Goal: Task Accomplishment & Management: Use online tool/utility

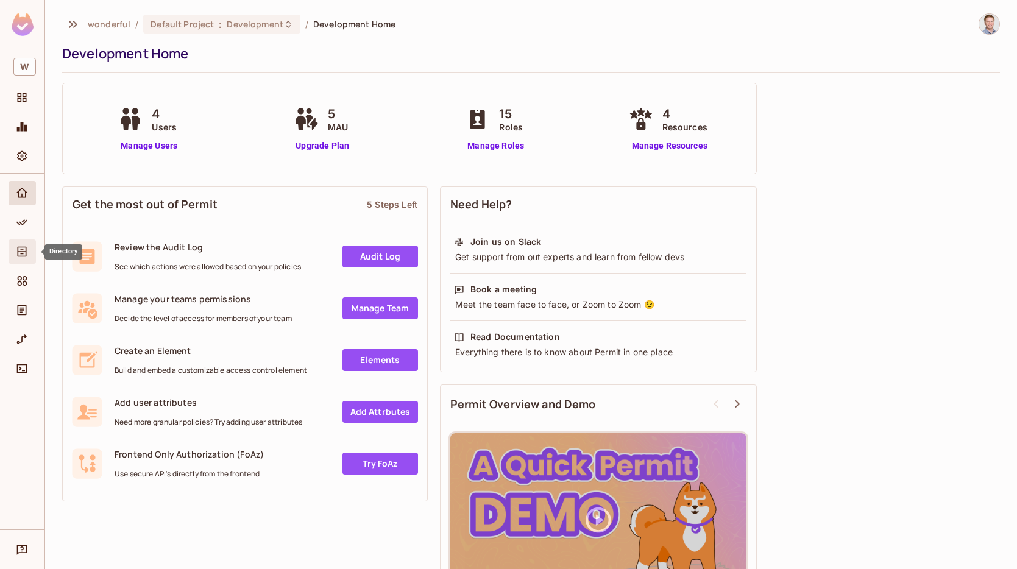
click at [24, 248] on icon "Directory" at bounding box center [22, 252] width 12 height 12
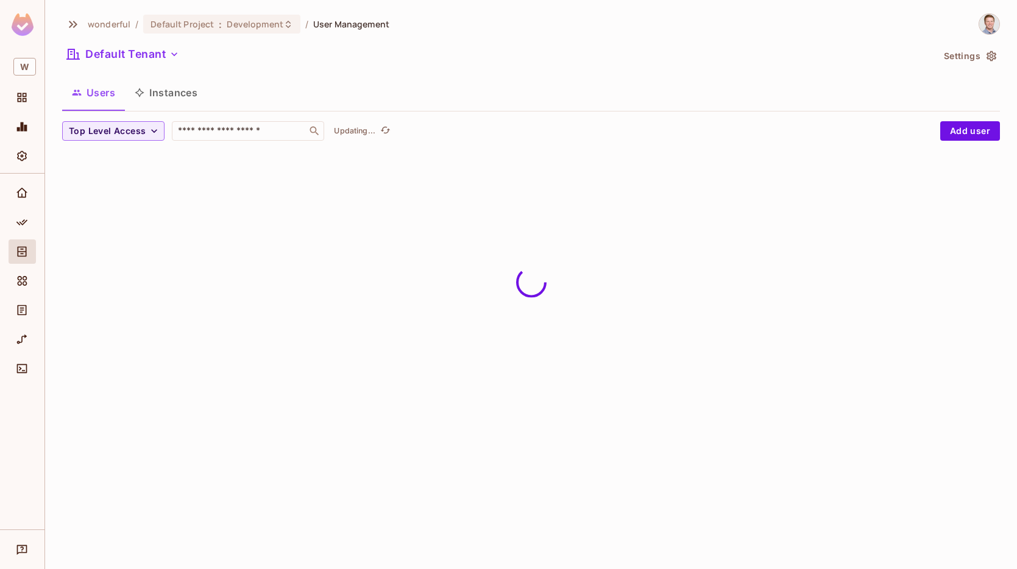
click at [951, 57] on button "Settings" at bounding box center [969, 56] width 61 height 20
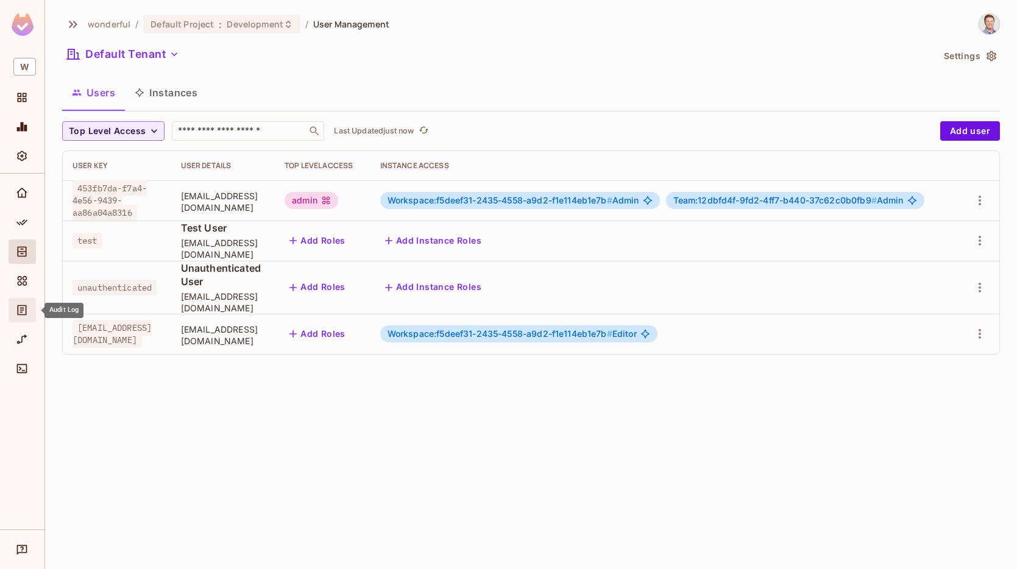
click at [30, 307] on div "Audit Log" at bounding box center [23, 310] width 21 height 15
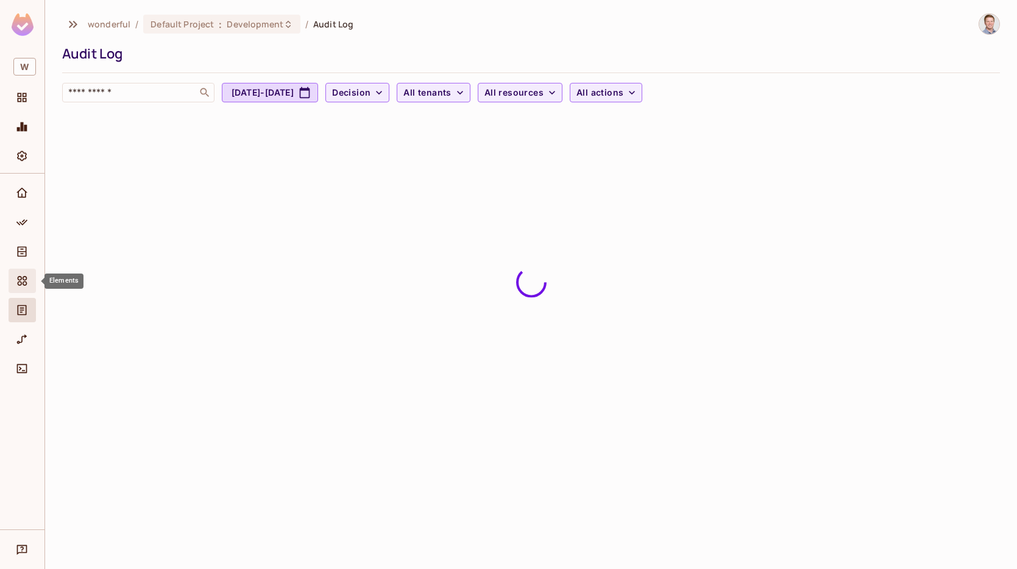
click at [16, 282] on icon "Elements" at bounding box center [22, 281] width 12 height 12
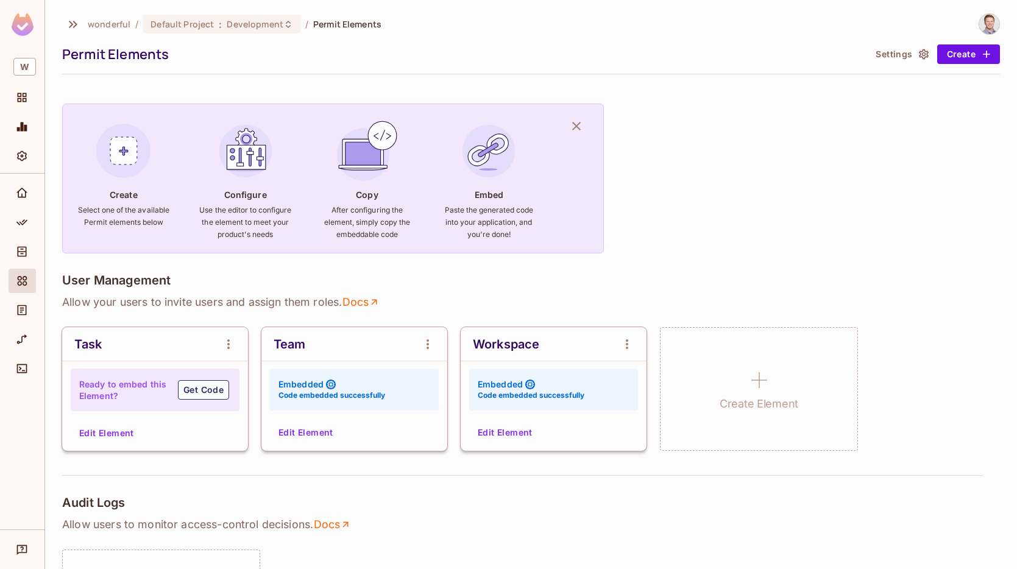
click at [892, 55] on button "Settings" at bounding box center [901, 54] width 61 height 20
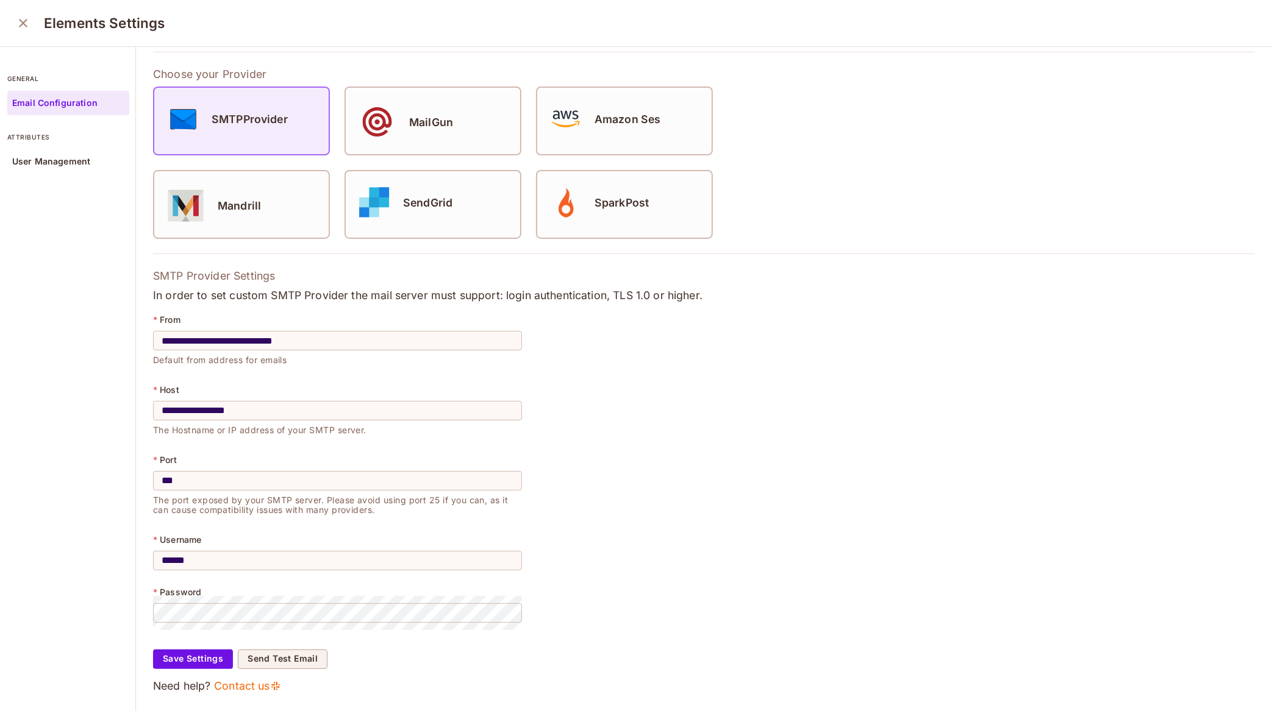
scroll to position [4, 0]
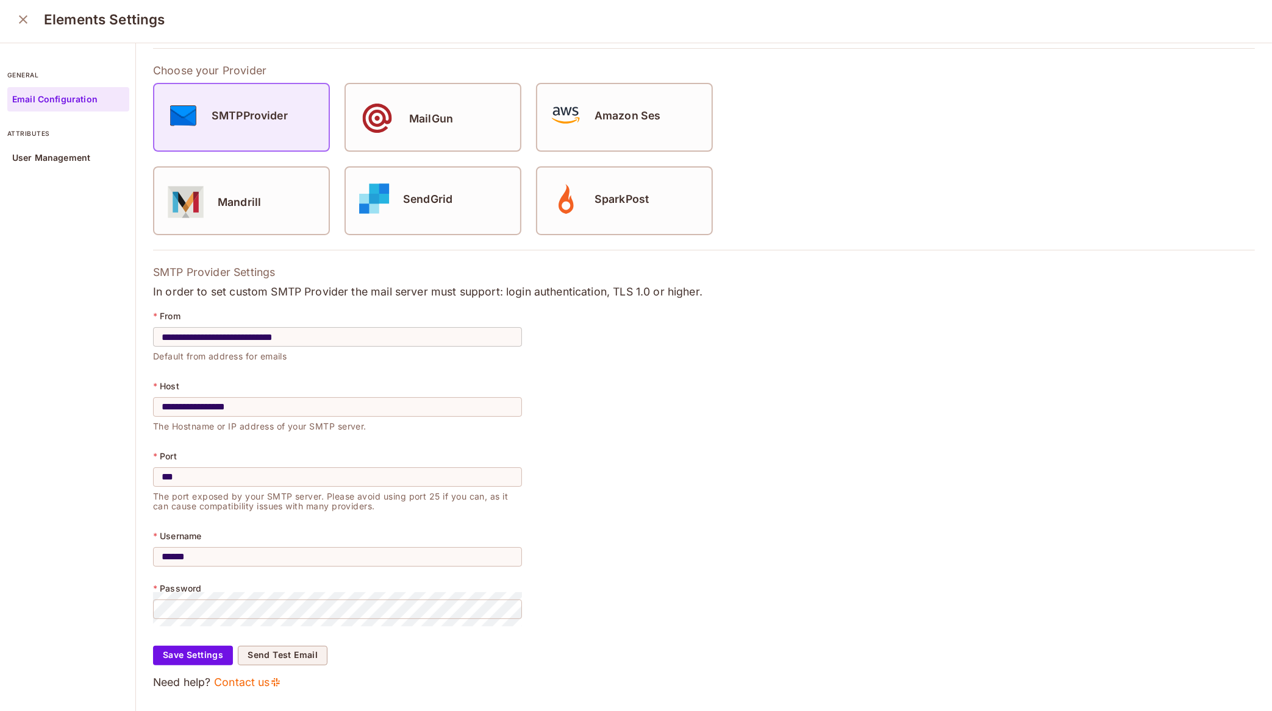
click at [353, 332] on input "**********" at bounding box center [337, 337] width 369 height 34
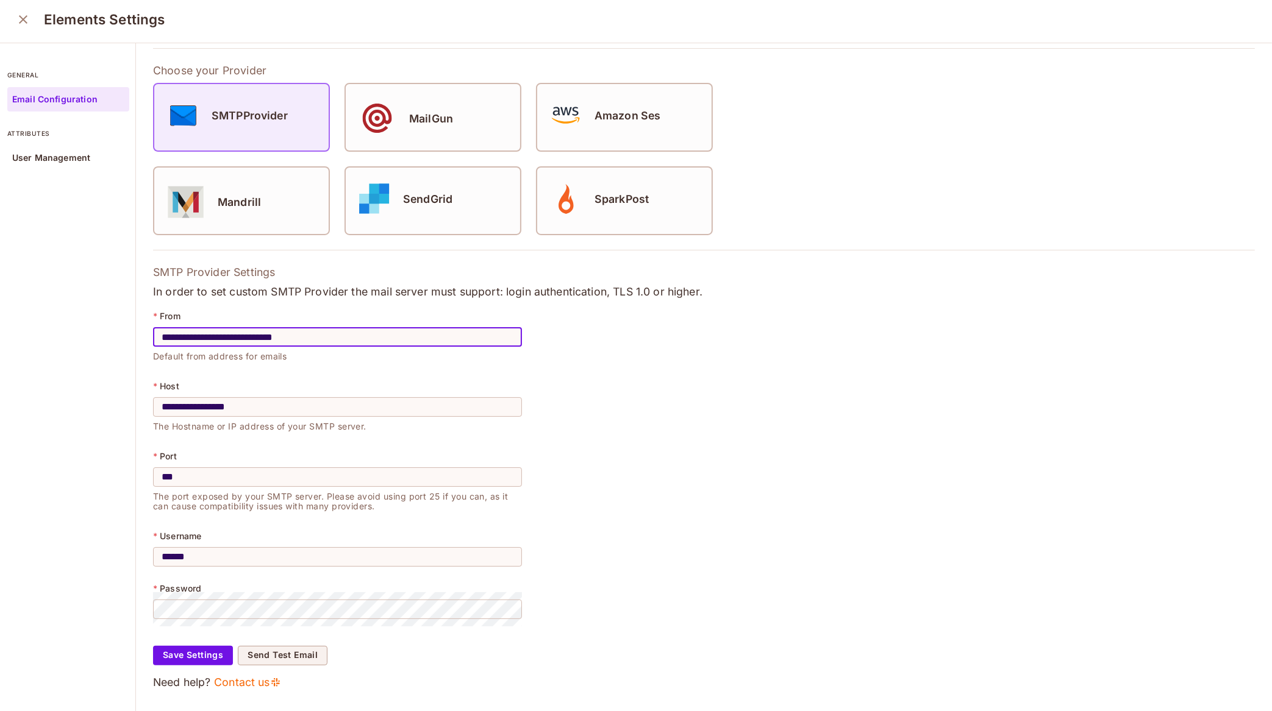
paste input "text"
type input "**********"
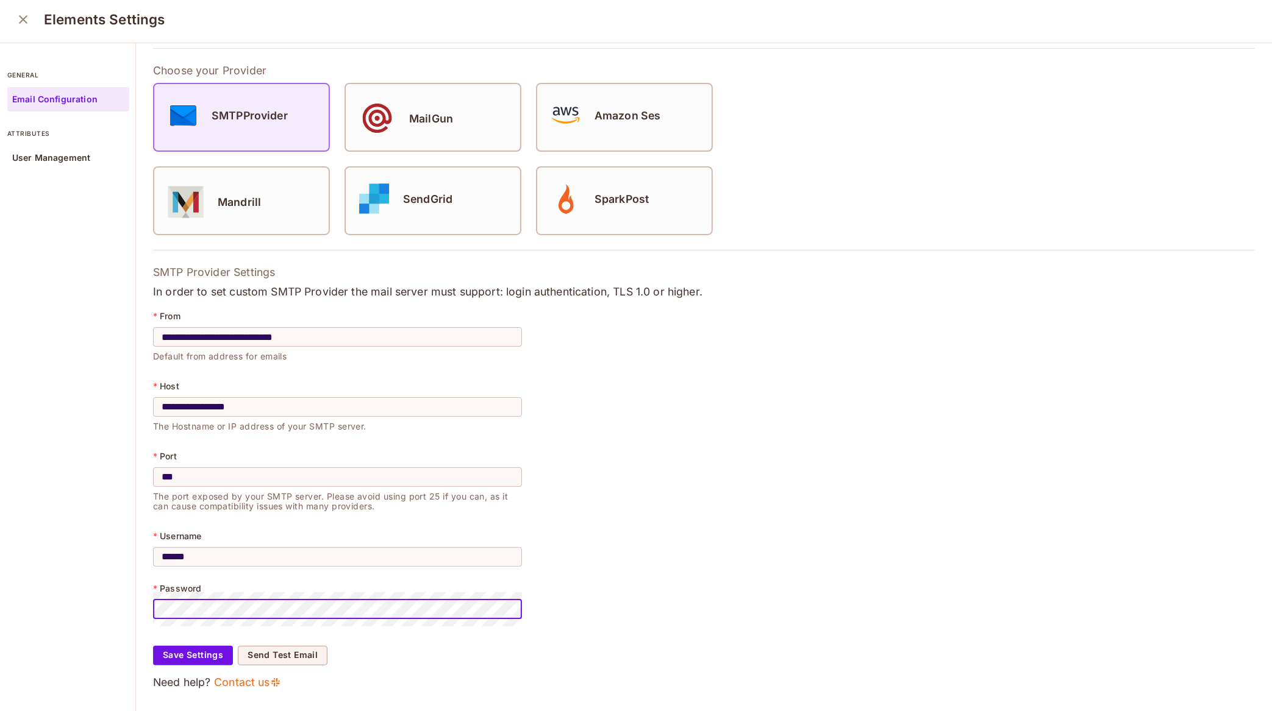
click at [248, 561] on input "******" at bounding box center [337, 557] width 369 height 34
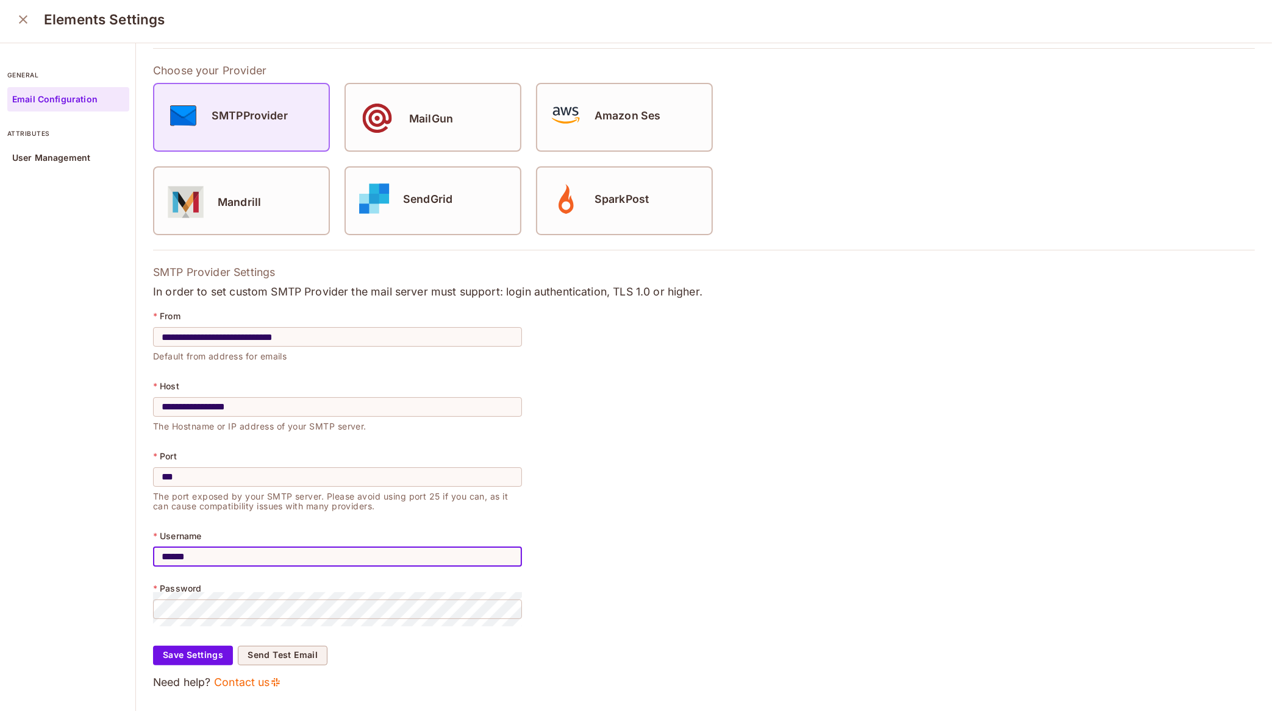
paste input "**********"
type input "**********"
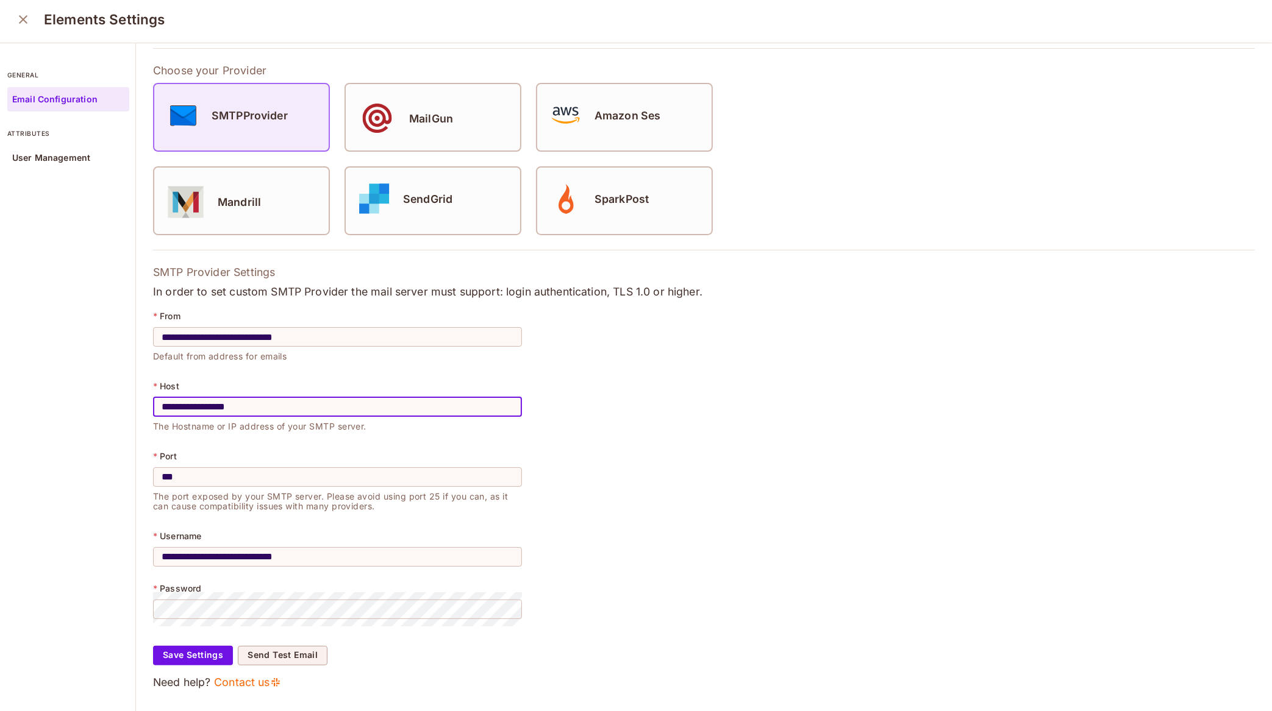
click at [287, 404] on input "**********" at bounding box center [337, 407] width 369 height 34
paste input "**"
type input "**********"
click at [781, 544] on form "**********" at bounding box center [703, 469] width 1101 height 325
click at [304, 569] on button "Send Test Email" at bounding box center [283, 656] width 90 height 20
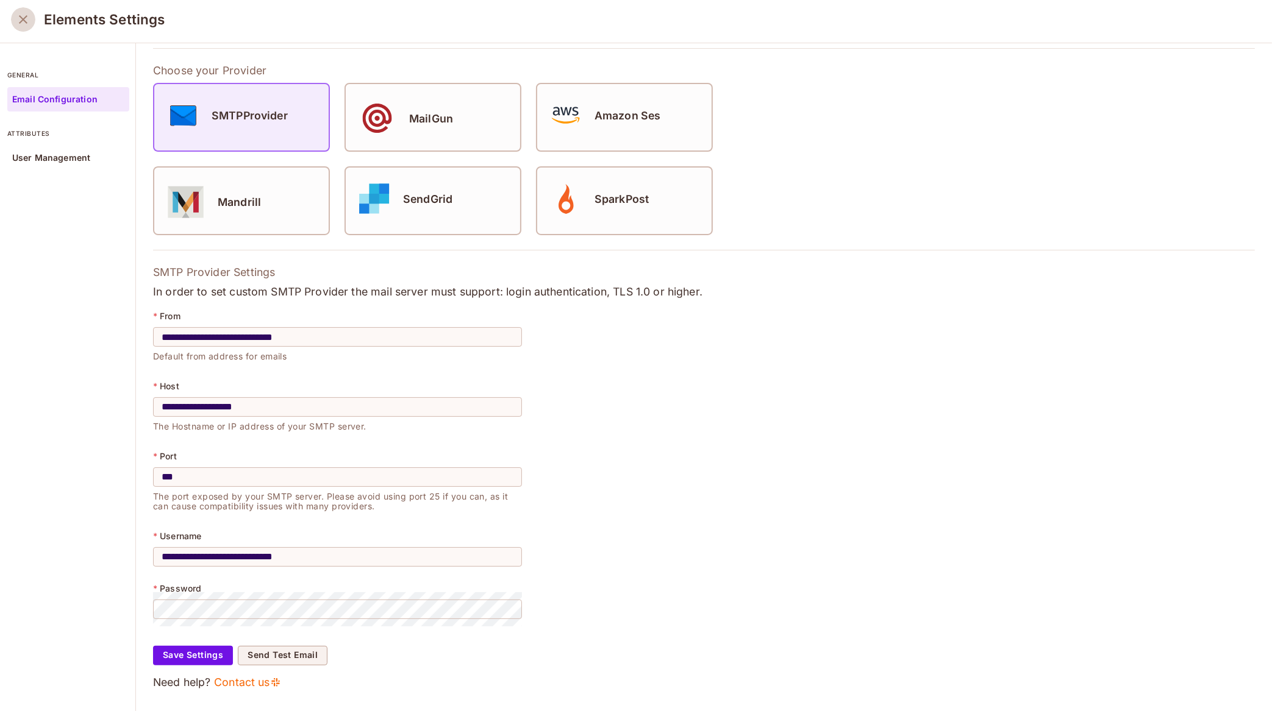
click at [26, 20] on icon "close" at bounding box center [23, 19] width 15 height 15
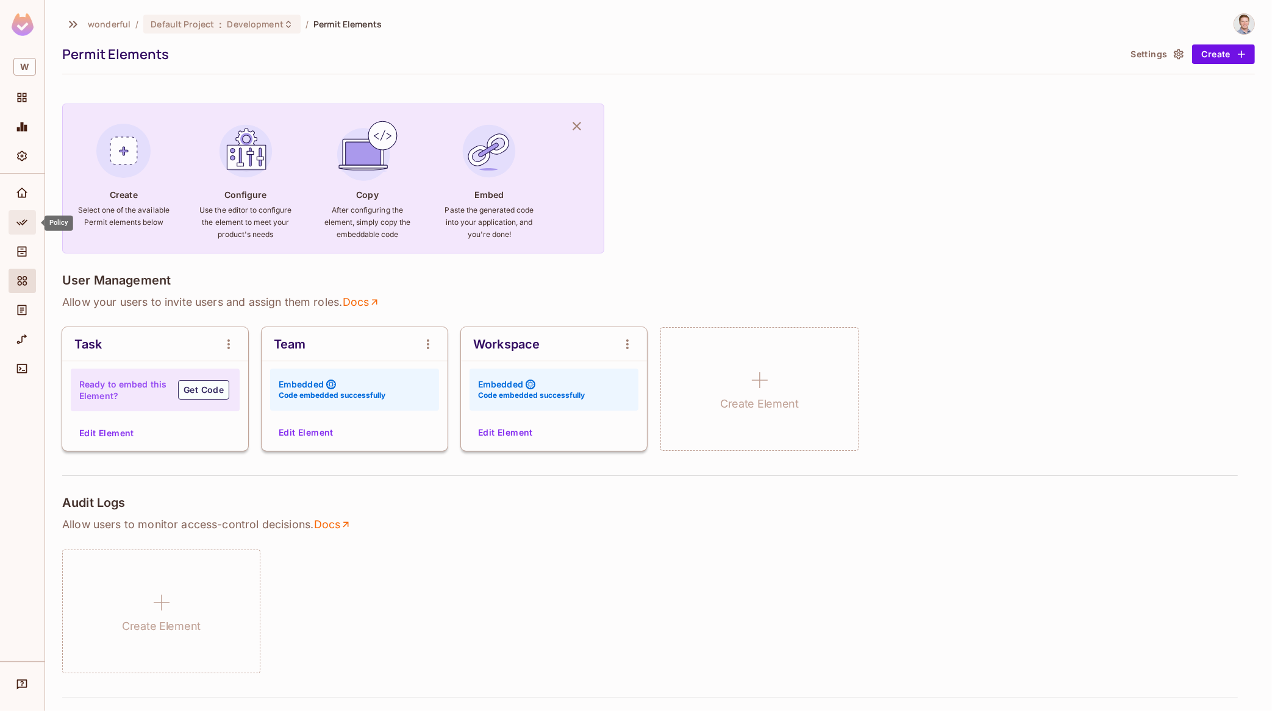
click at [20, 220] on icon "Policy" at bounding box center [22, 222] width 12 height 12
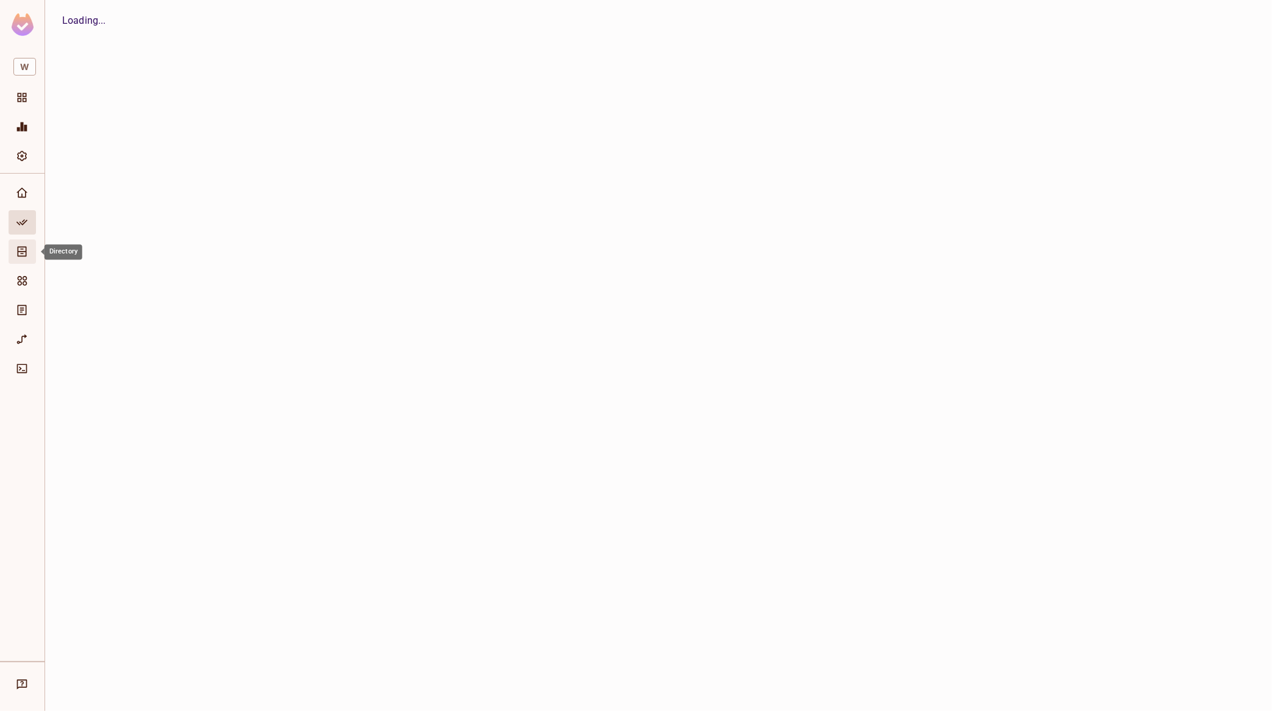
click at [20, 248] on icon "Directory" at bounding box center [22, 252] width 12 height 12
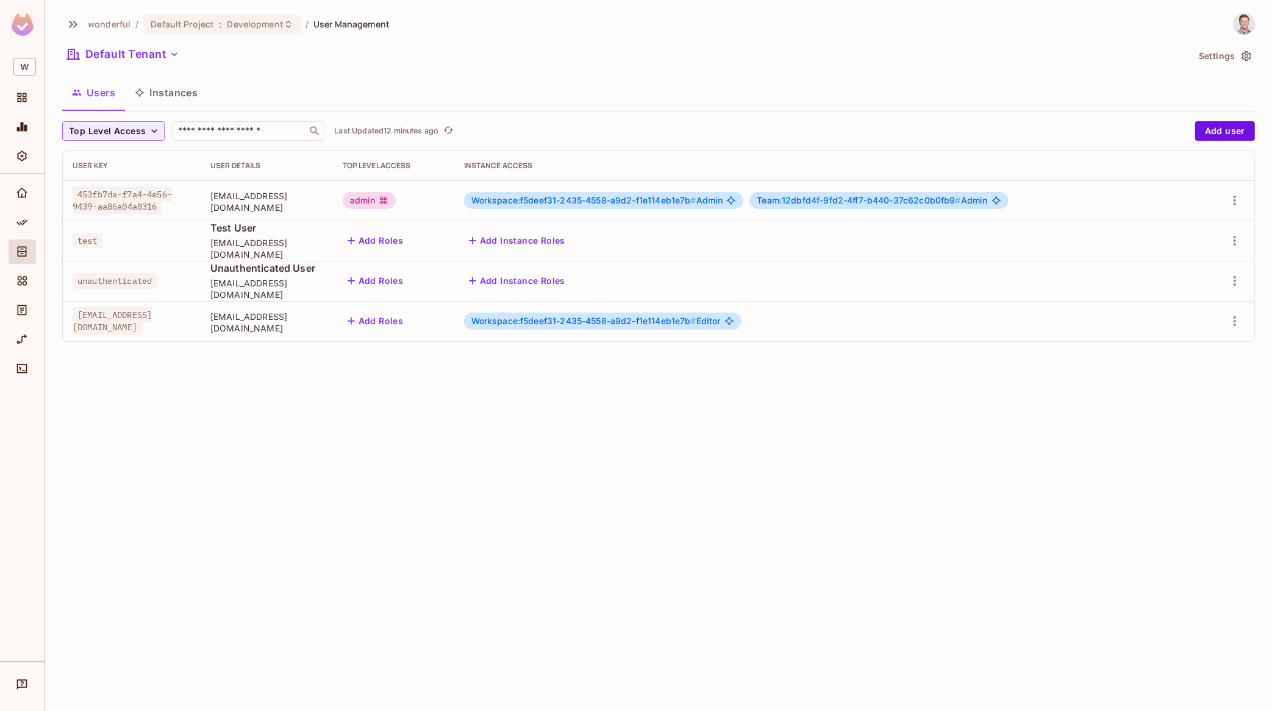
click at [561, 73] on div "wonderful / Default Project : Development / User Management Default Tenant Sett…" at bounding box center [658, 182] width 1192 height 338
click at [219, 29] on span ":" at bounding box center [220, 25] width 4 height 10
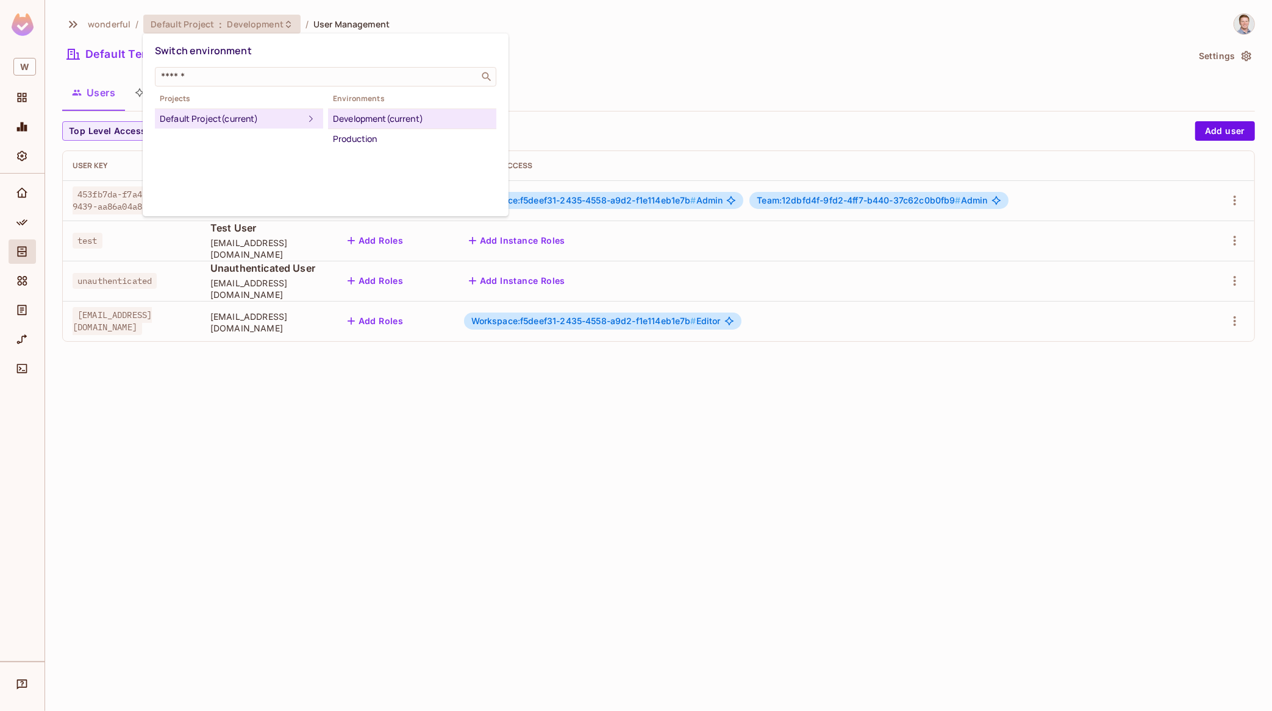
click at [592, 84] on div at bounding box center [636, 355] width 1272 height 711
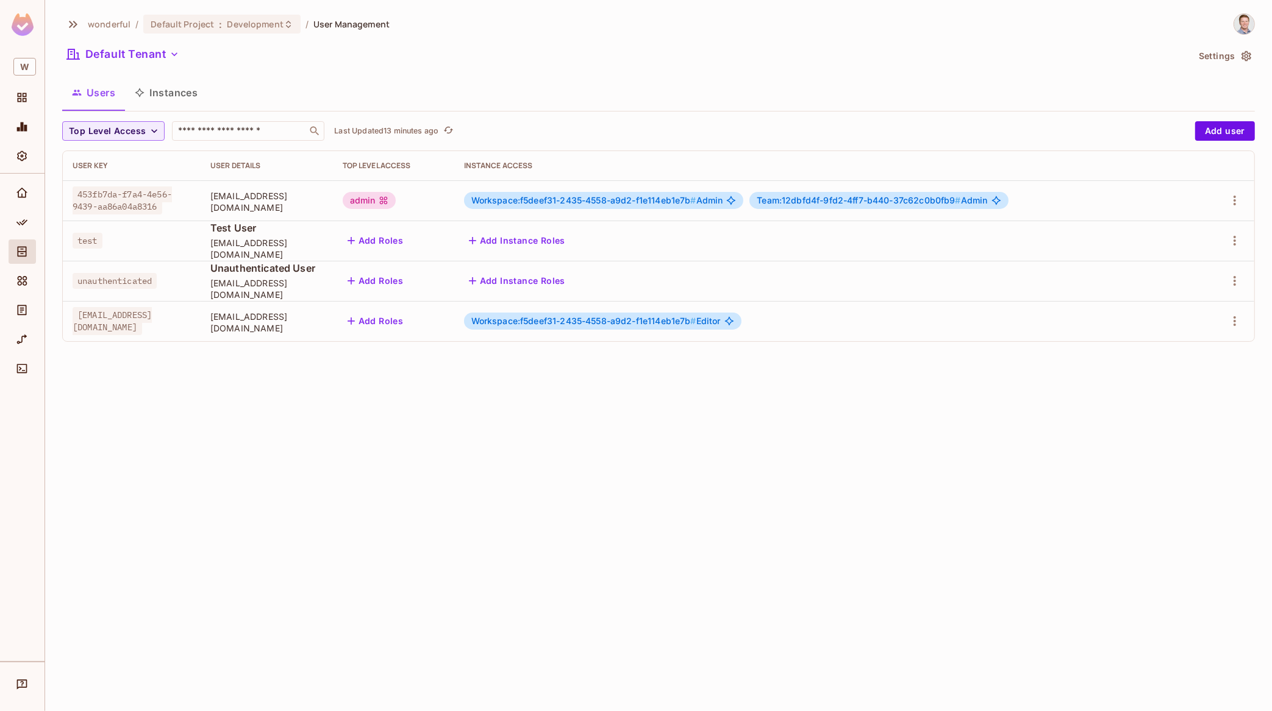
click at [269, 72] on div "wonderful / Default Project : Development / User Management Default Tenant Sett…" at bounding box center [658, 182] width 1192 height 338
click at [20, 93] on icon "Projects" at bounding box center [22, 97] width 9 height 9
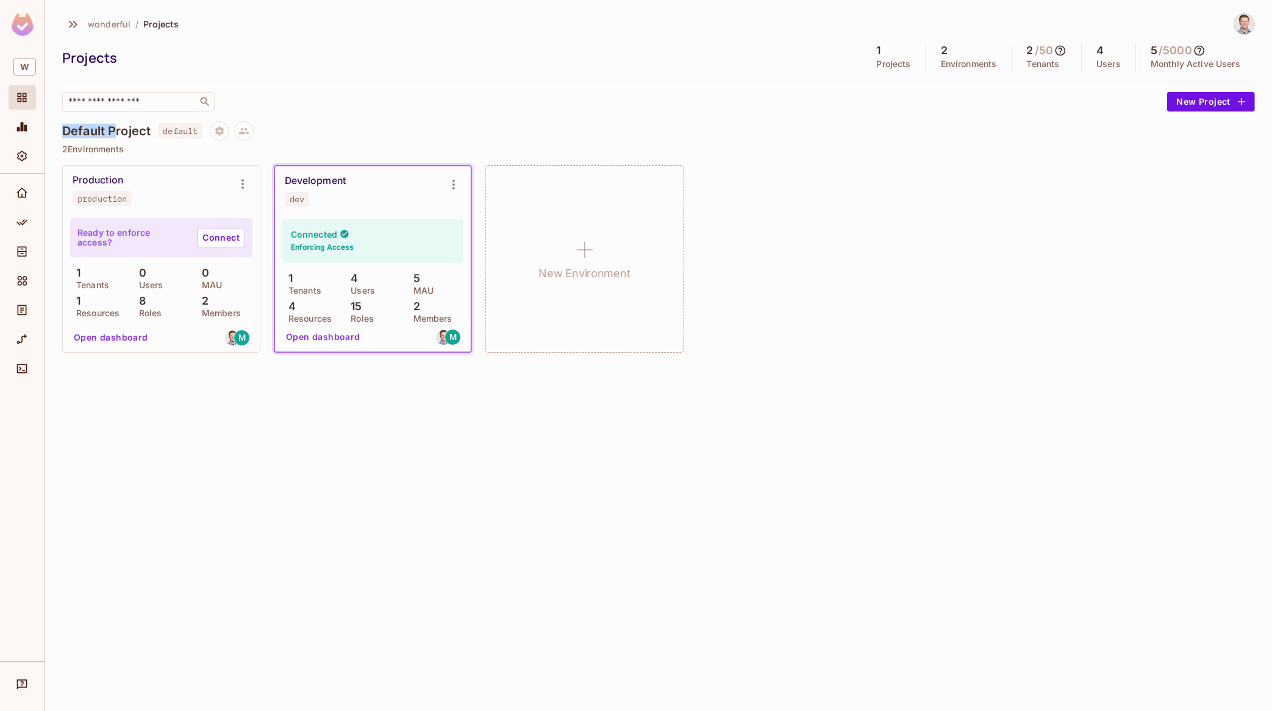
drag, startPoint x: 66, startPoint y: 130, endPoint x: 116, endPoint y: 130, distance: 50.0
click at [116, 130] on h4 "Default Project" at bounding box center [106, 131] width 88 height 15
click at [21, 218] on icon "Policy" at bounding box center [22, 222] width 12 height 12
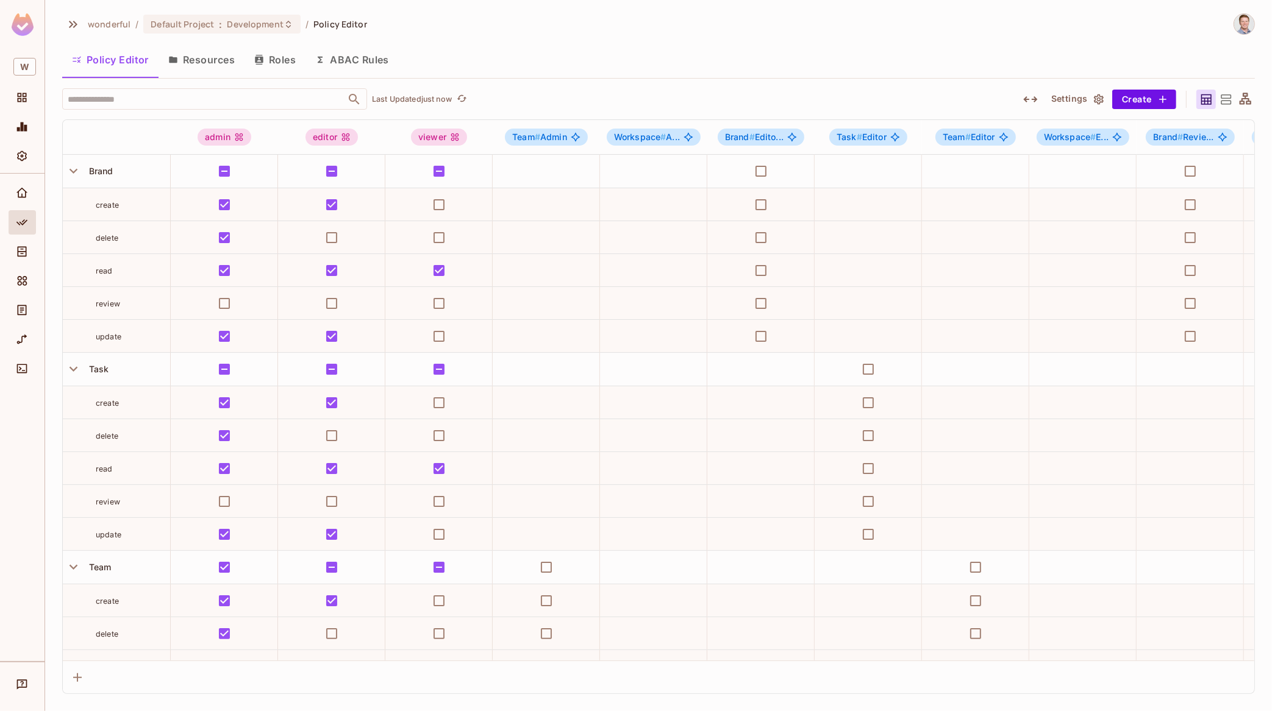
click at [210, 61] on button "Resources" at bounding box center [201, 59] width 86 height 30
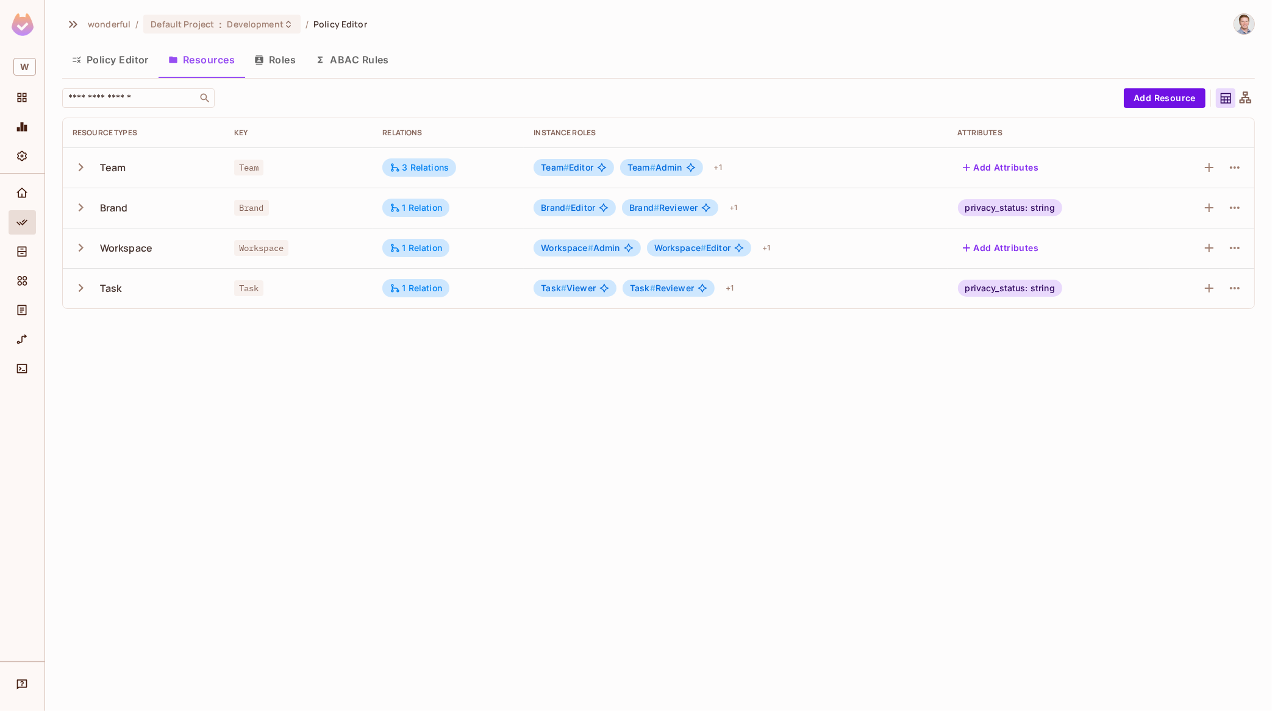
click at [79, 165] on icon "button" at bounding box center [81, 167] width 16 height 16
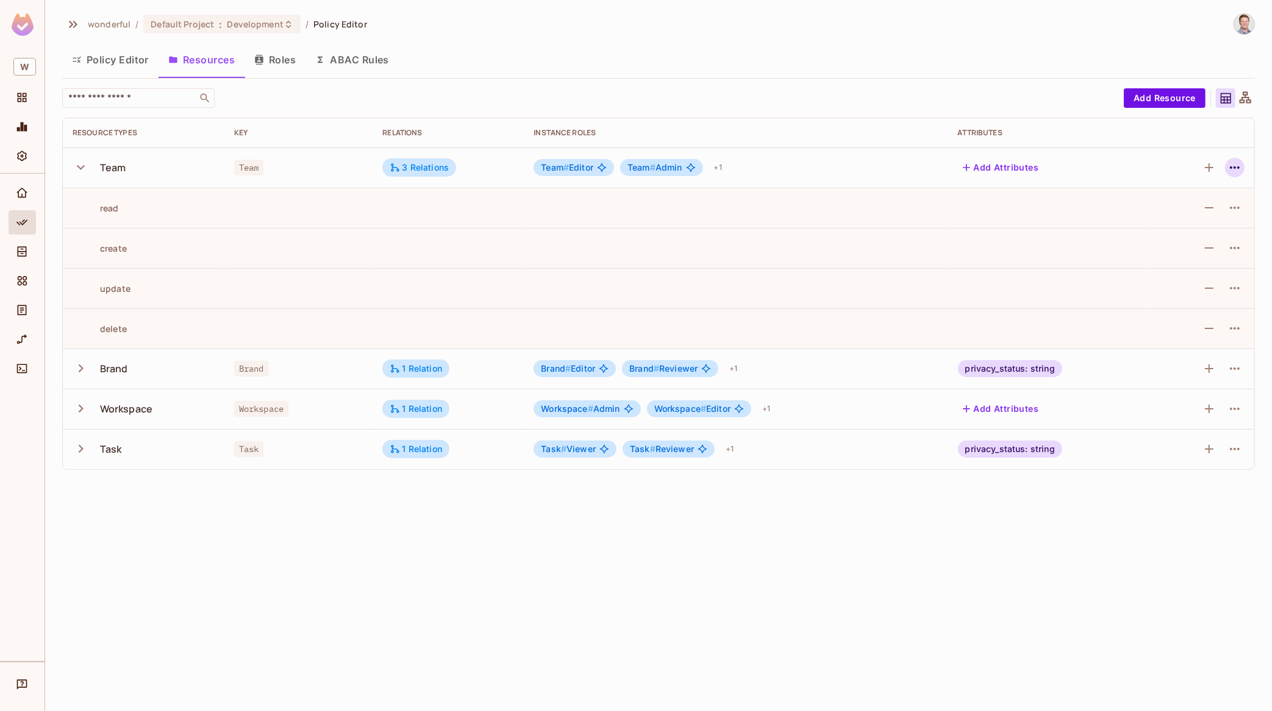
click at [1017, 163] on button "button" at bounding box center [1235, 168] width 20 height 20
click at [1017, 212] on div "Edit Resource" at bounding box center [1181, 216] width 57 height 12
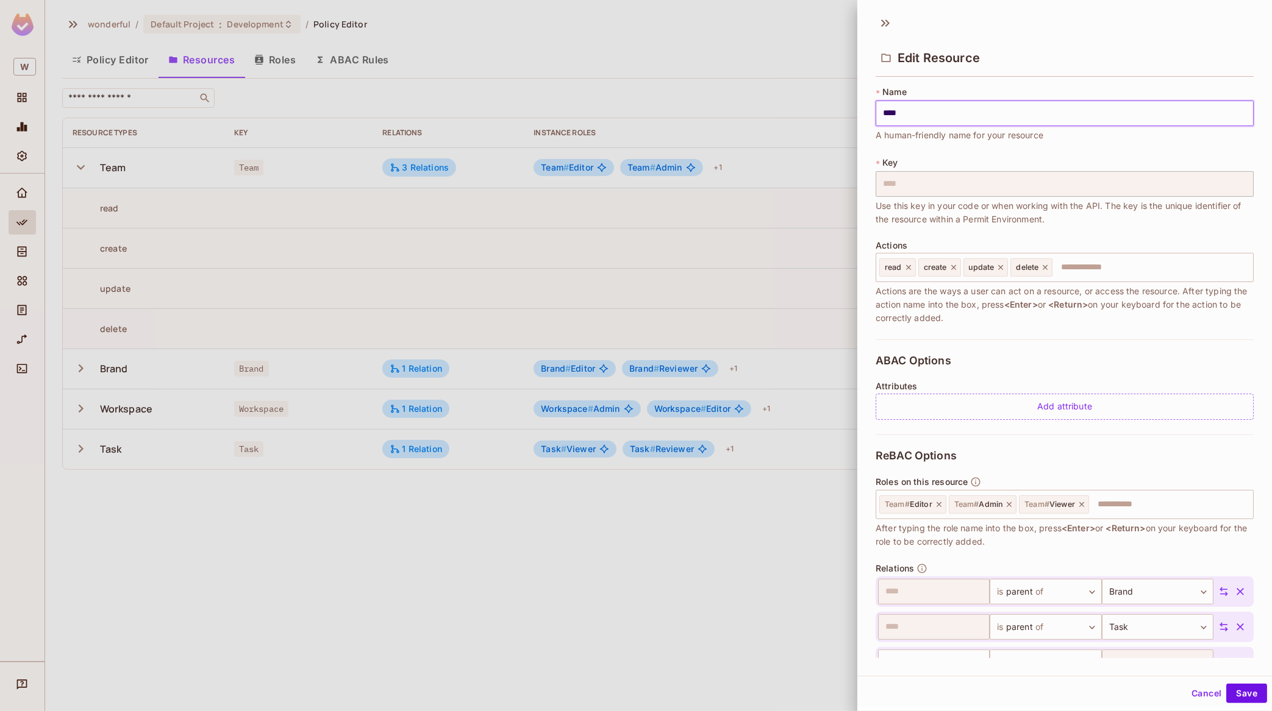
click at [656, 550] on div at bounding box center [636, 355] width 1272 height 711
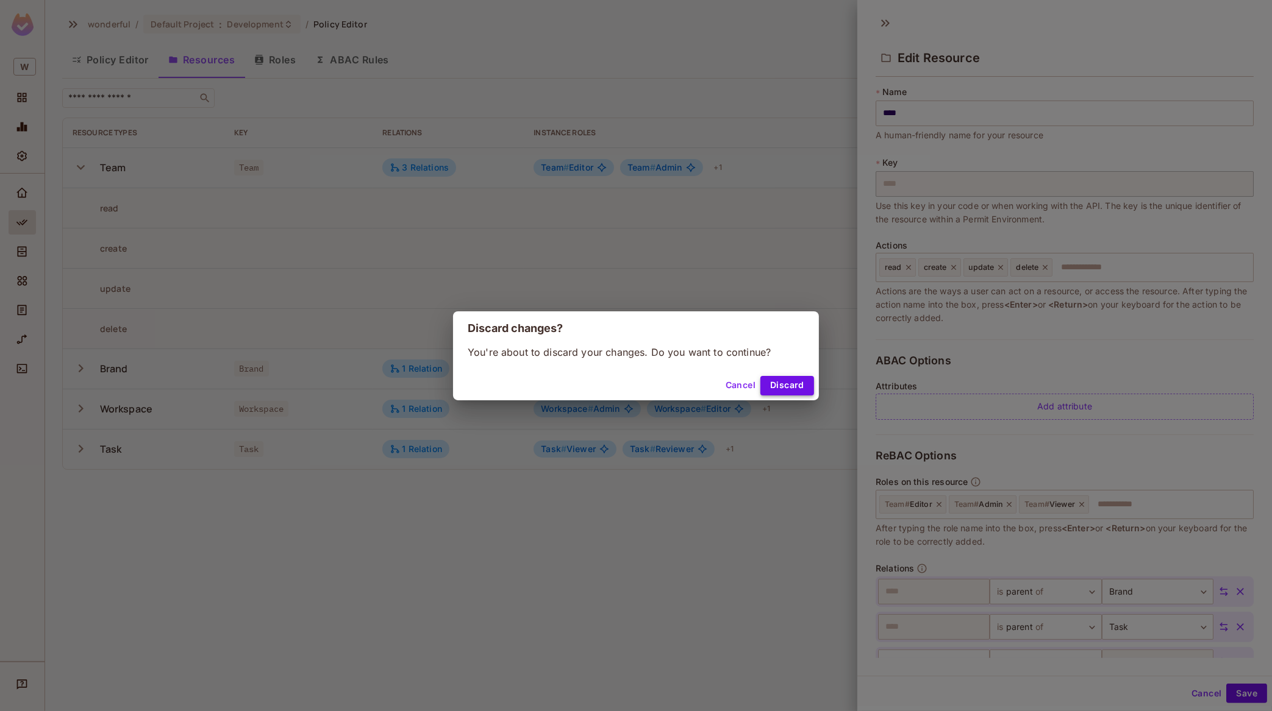
click at [792, 376] on button "Discard" at bounding box center [787, 386] width 54 height 20
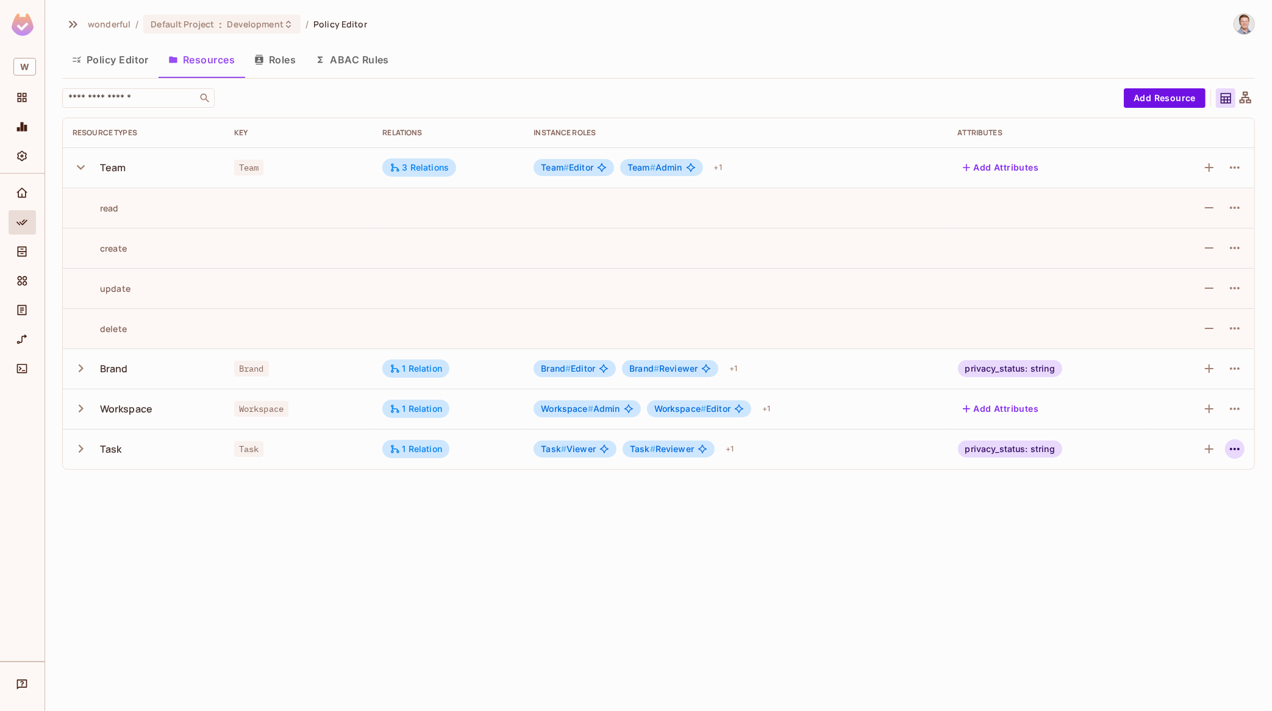
click at [1017, 447] on icon "button" at bounding box center [1234, 449] width 15 height 15
click at [1017, 500] on div "Edit Resource" at bounding box center [1181, 498] width 57 height 12
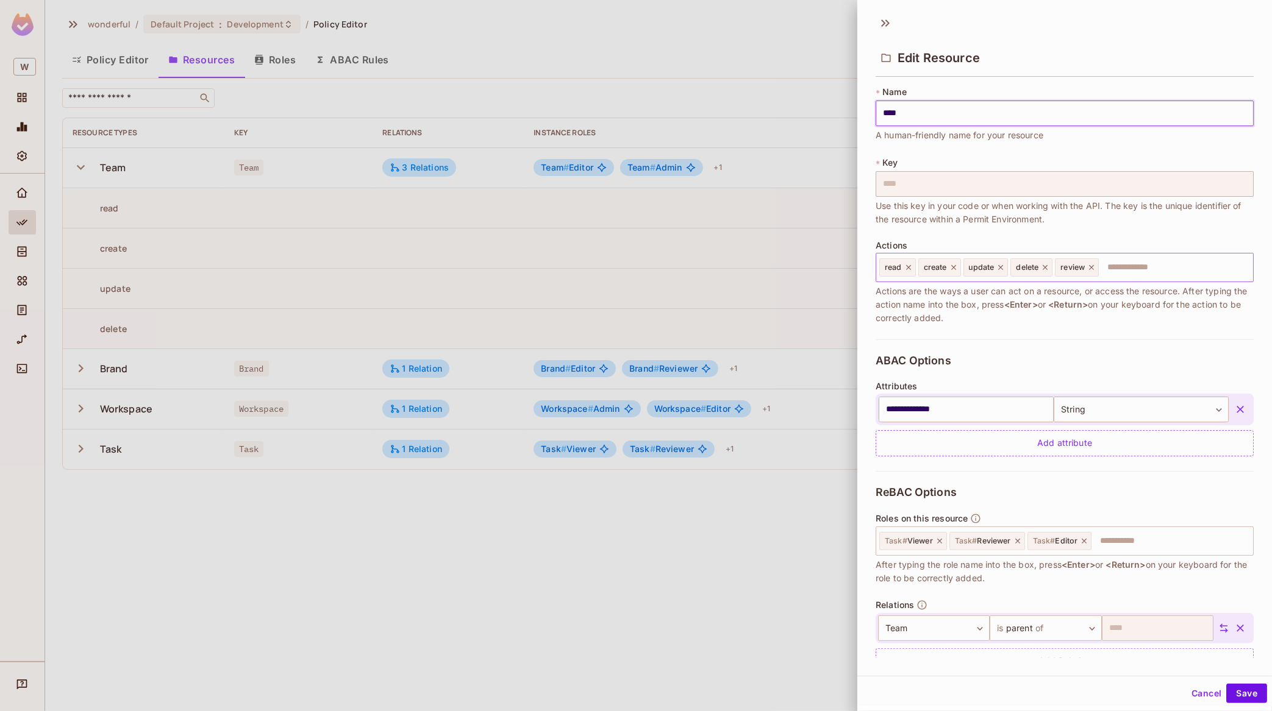
click at [1017, 271] on input "text" at bounding box center [1174, 267] width 148 height 24
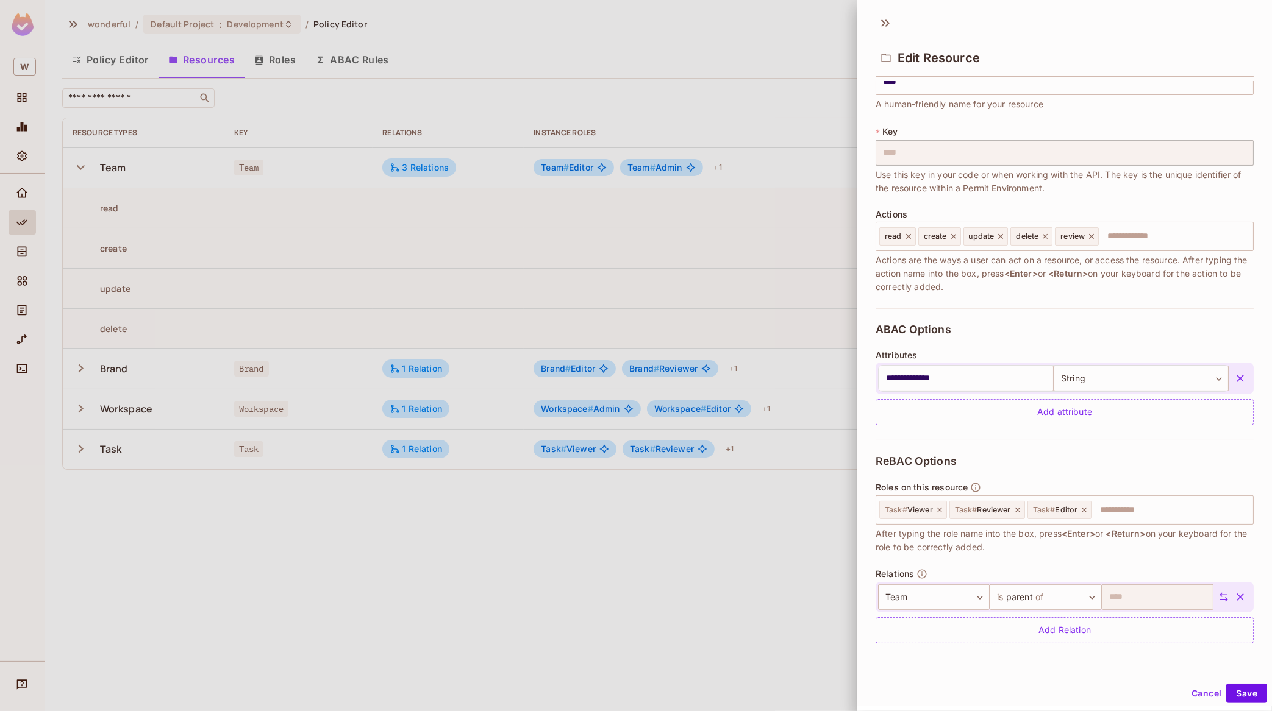
click at [1017, 303] on div "* Name **** ​ A human-friendly name for your resource * Key **** ​ Use this key…" at bounding box center [1064, 182] width 378 height 254
click at [526, 569] on div at bounding box center [636, 355] width 1272 height 711
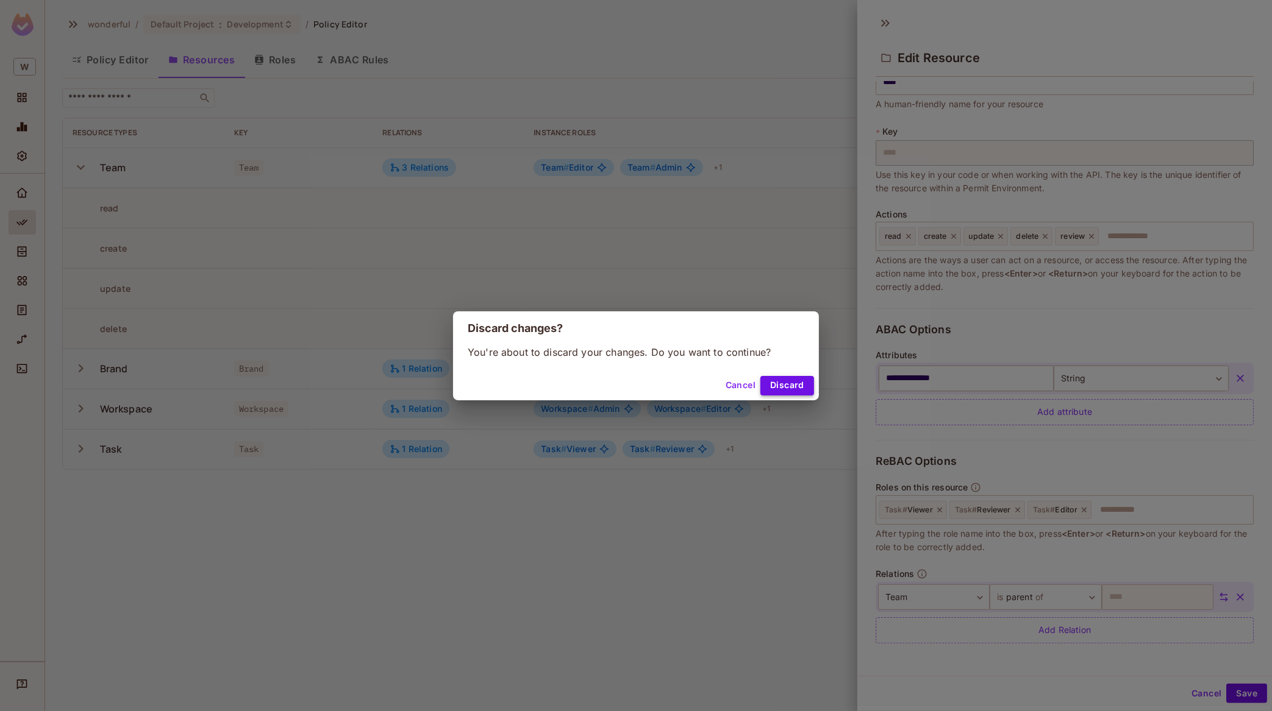
click at [803, 385] on button "Discard" at bounding box center [787, 386] width 54 height 20
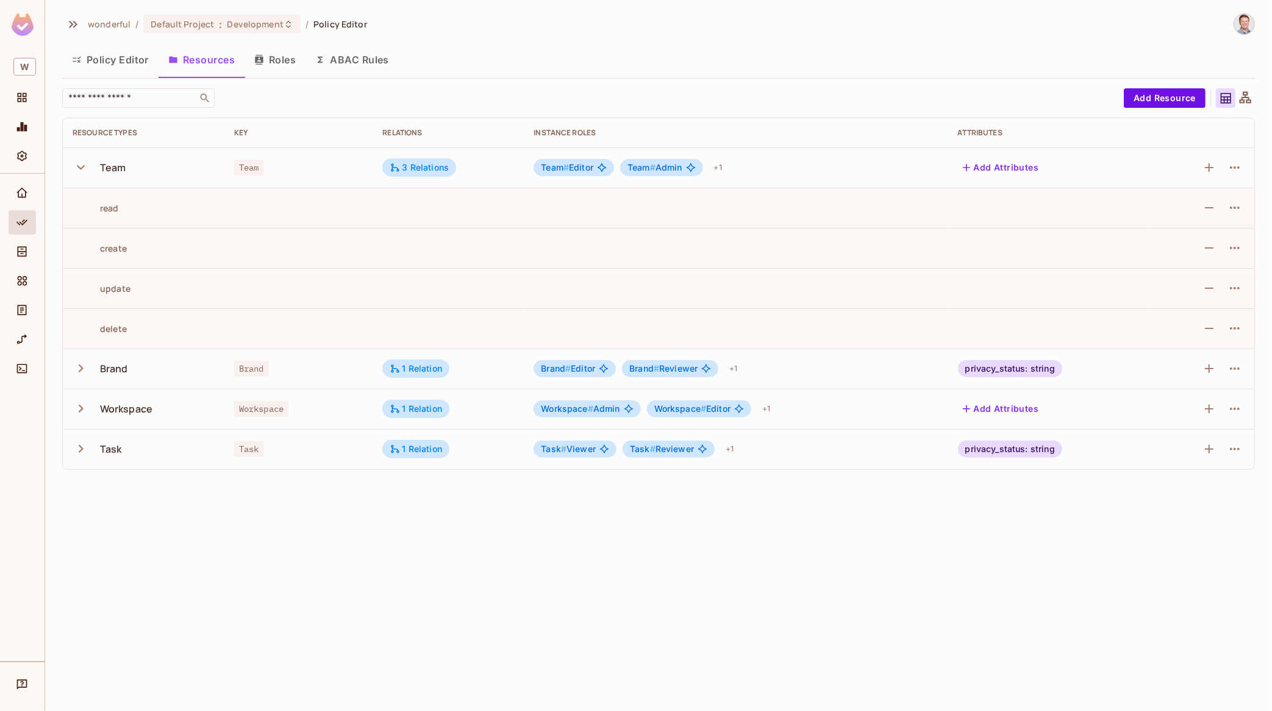
click at [121, 60] on button "Policy Editor" at bounding box center [110, 59] width 96 height 30
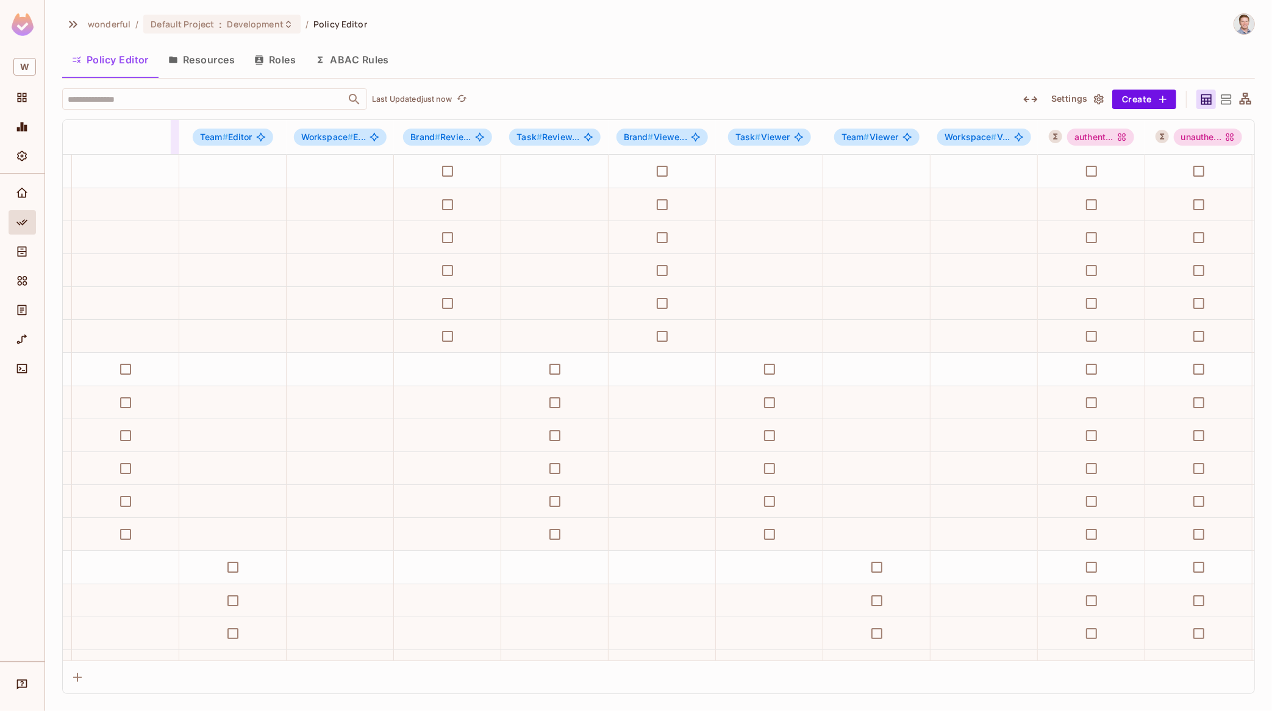
scroll to position [0, 877]
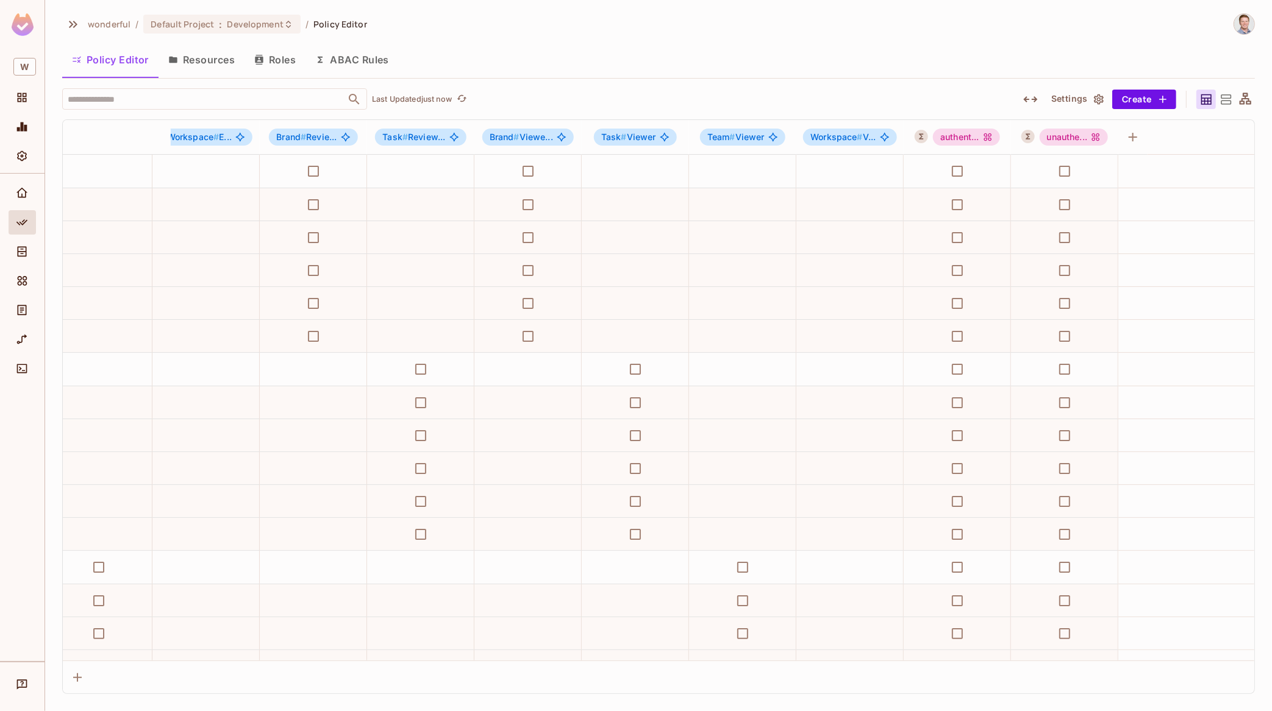
click at [1017, 98] on icon at bounding box center [1225, 99] width 10 height 10
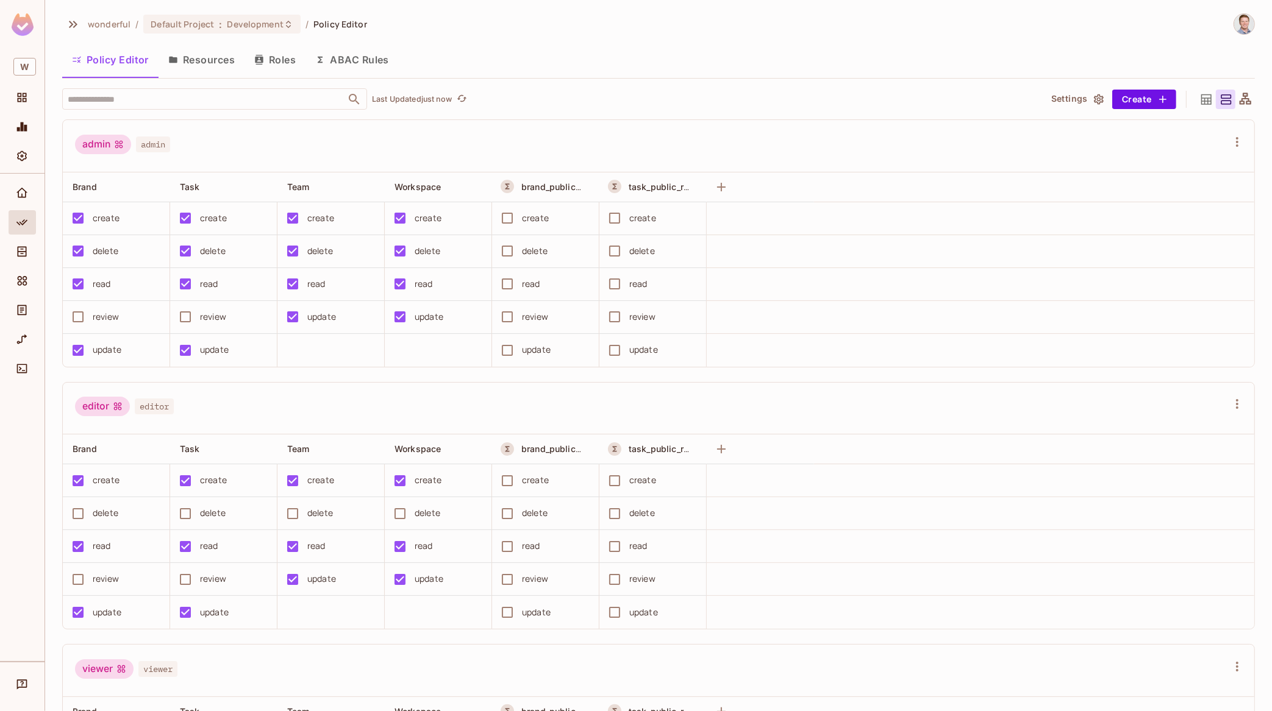
click at [1017, 98] on icon at bounding box center [1245, 99] width 12 height 12
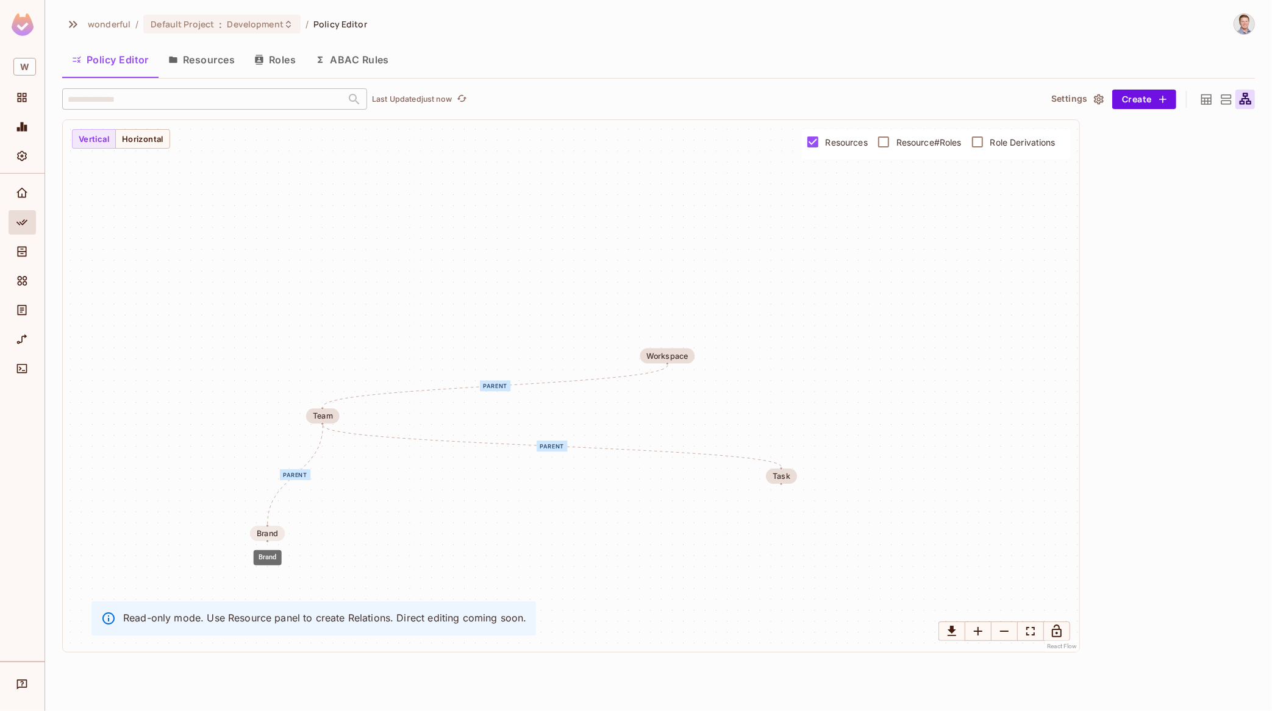
drag, startPoint x: 317, startPoint y: 484, endPoint x: 261, endPoint y: 538, distance: 77.2
click at [261, 538] on div "Brand" at bounding box center [267, 533] width 35 height 15
drag, startPoint x: 677, startPoint y: 363, endPoint x: 341, endPoint y: 353, distance: 336.0
click at [341, 353] on div "Workspace" at bounding box center [331, 346] width 55 height 15
drag, startPoint x: 784, startPoint y: 482, endPoint x: 396, endPoint y: 524, distance: 390.6
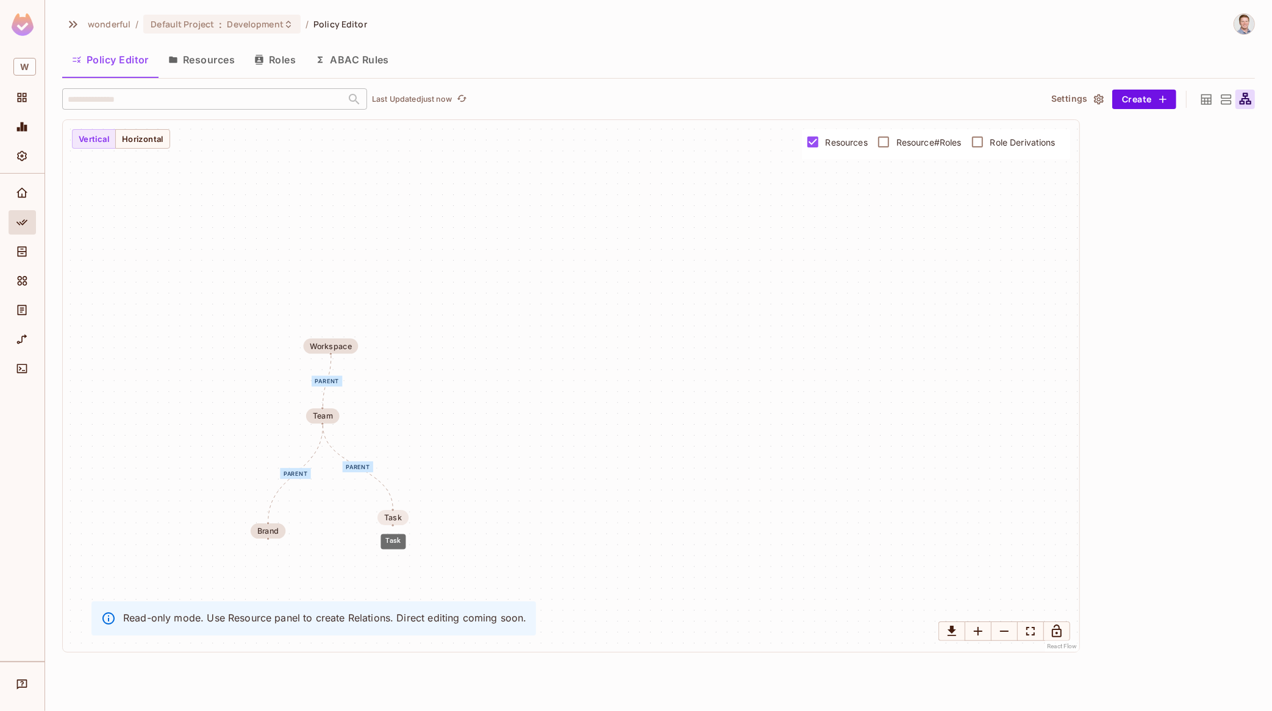
click at [396, 524] on div "Task" at bounding box center [392, 517] width 31 height 15
click at [911, 143] on span "Resource#Roles" at bounding box center [928, 143] width 65 height 12
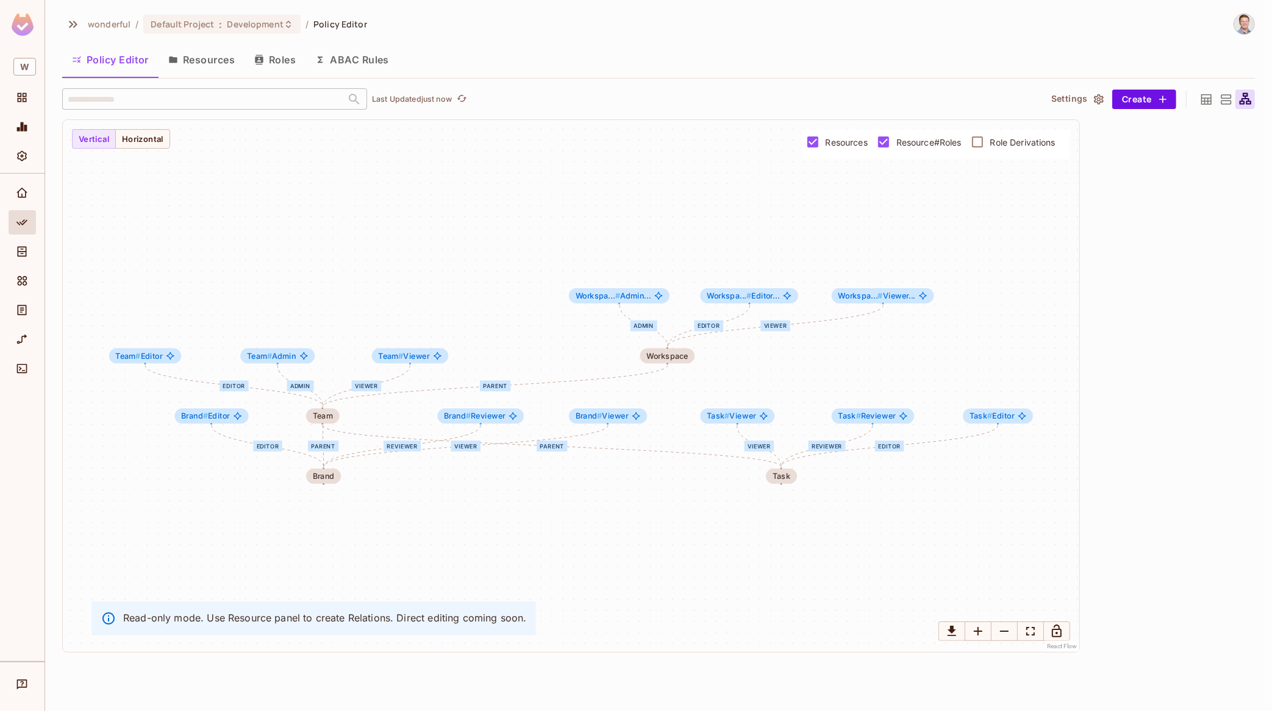
click at [1017, 97] on div at bounding box center [1225, 100] width 20 height 20
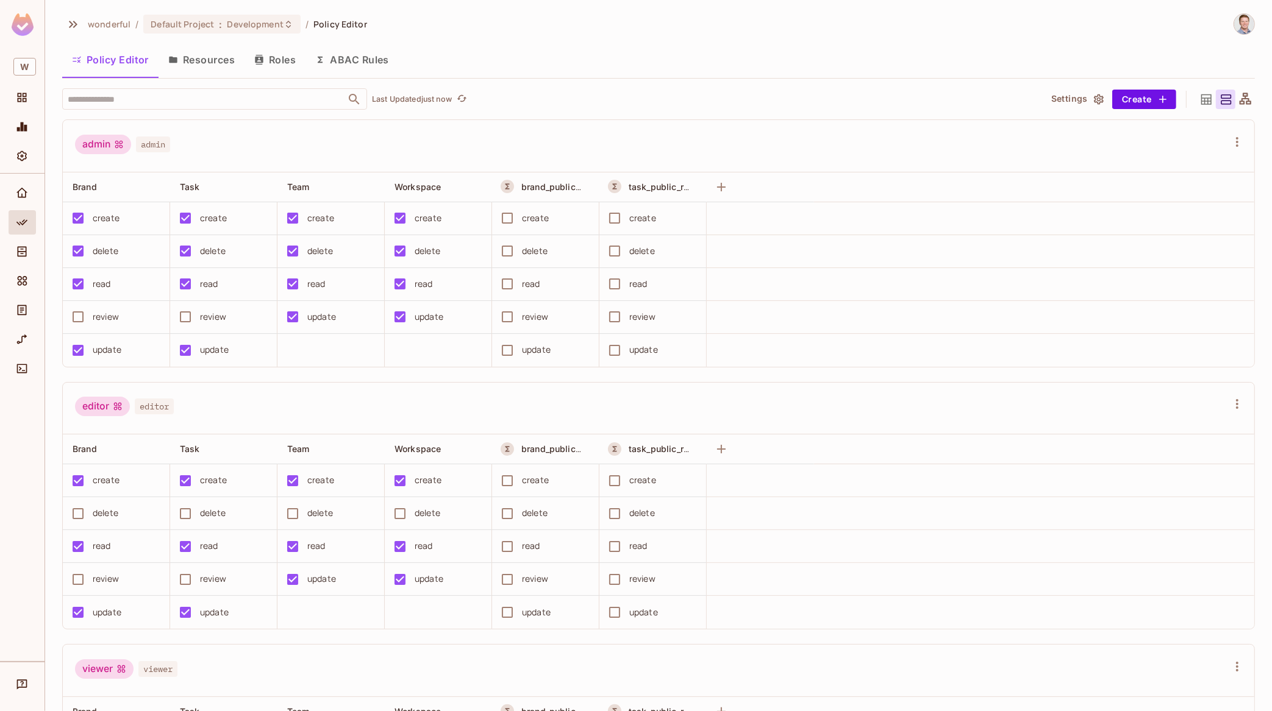
click at [1017, 97] on div at bounding box center [1225, 100] width 20 height 20
click at [1017, 103] on icon at bounding box center [1205, 99] width 15 height 15
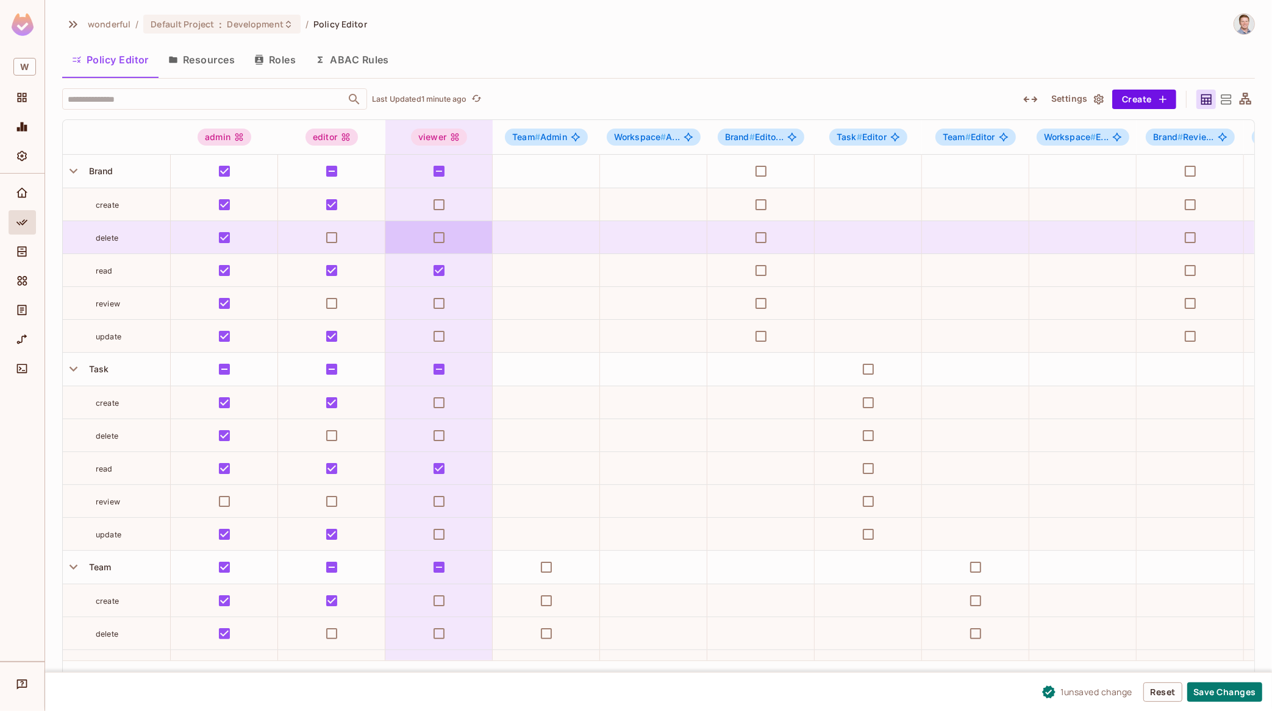
scroll to position [617, 0]
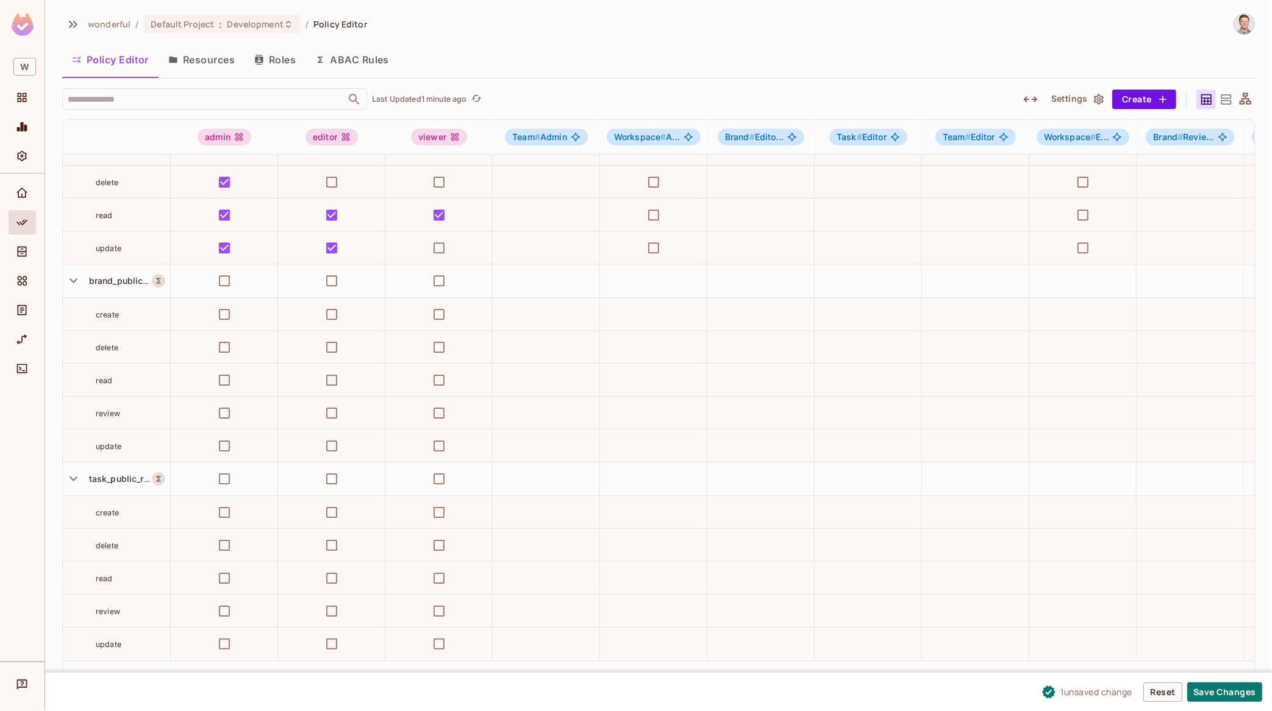
click at [185, 59] on button "Resources" at bounding box center [201, 59] width 86 height 30
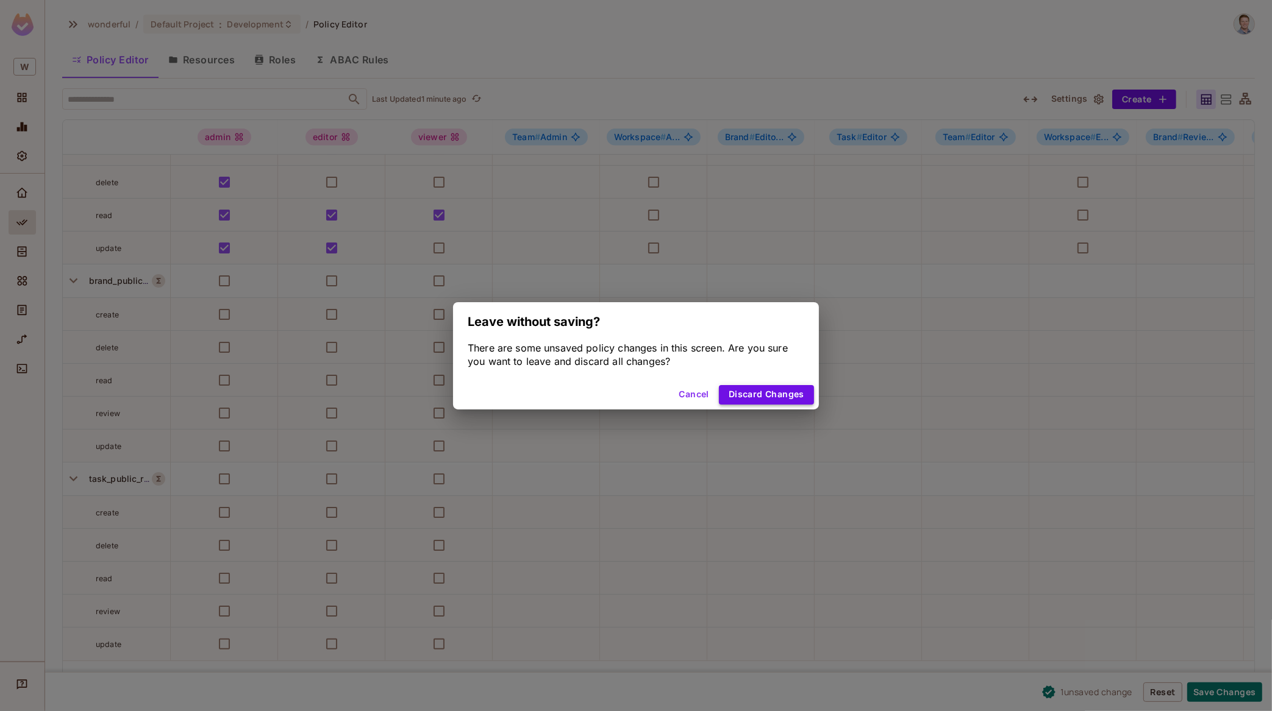
click at [790, 392] on button "Discard Changes" at bounding box center [766, 395] width 95 height 20
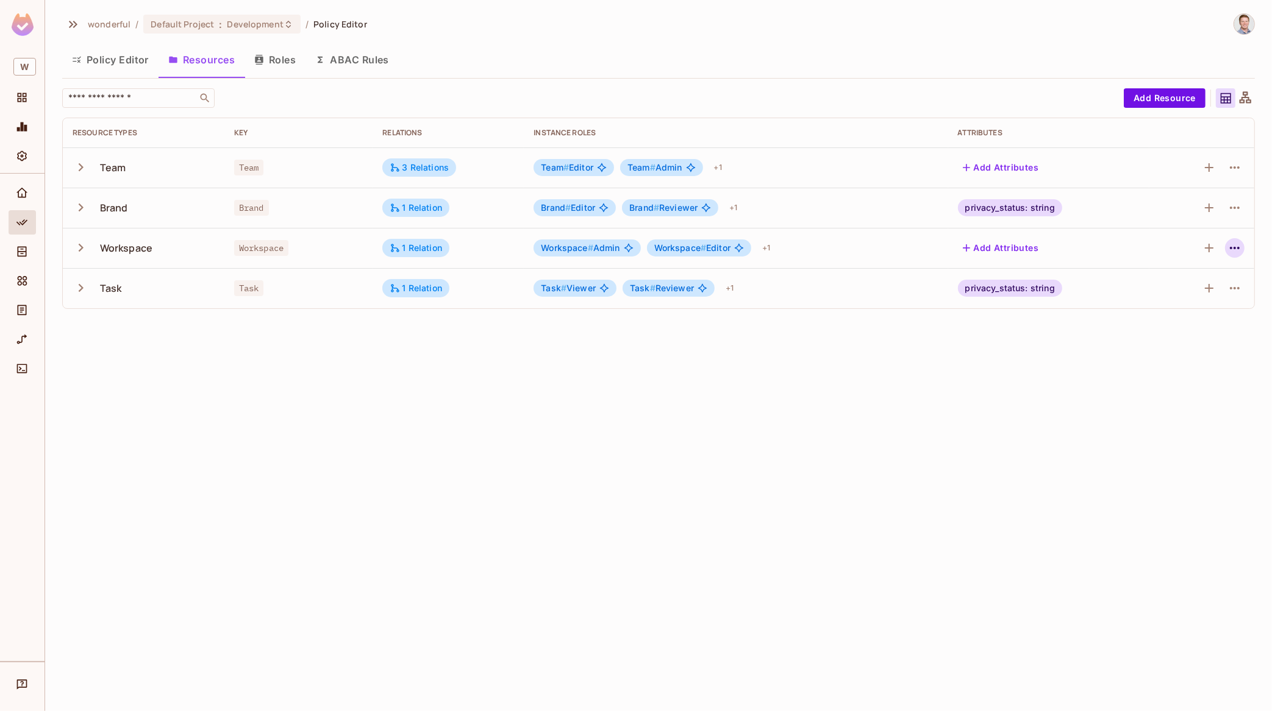
click at [1017, 248] on icon "button" at bounding box center [1234, 248] width 15 height 15
click at [1017, 294] on div "Edit Resource" at bounding box center [1181, 296] width 57 height 12
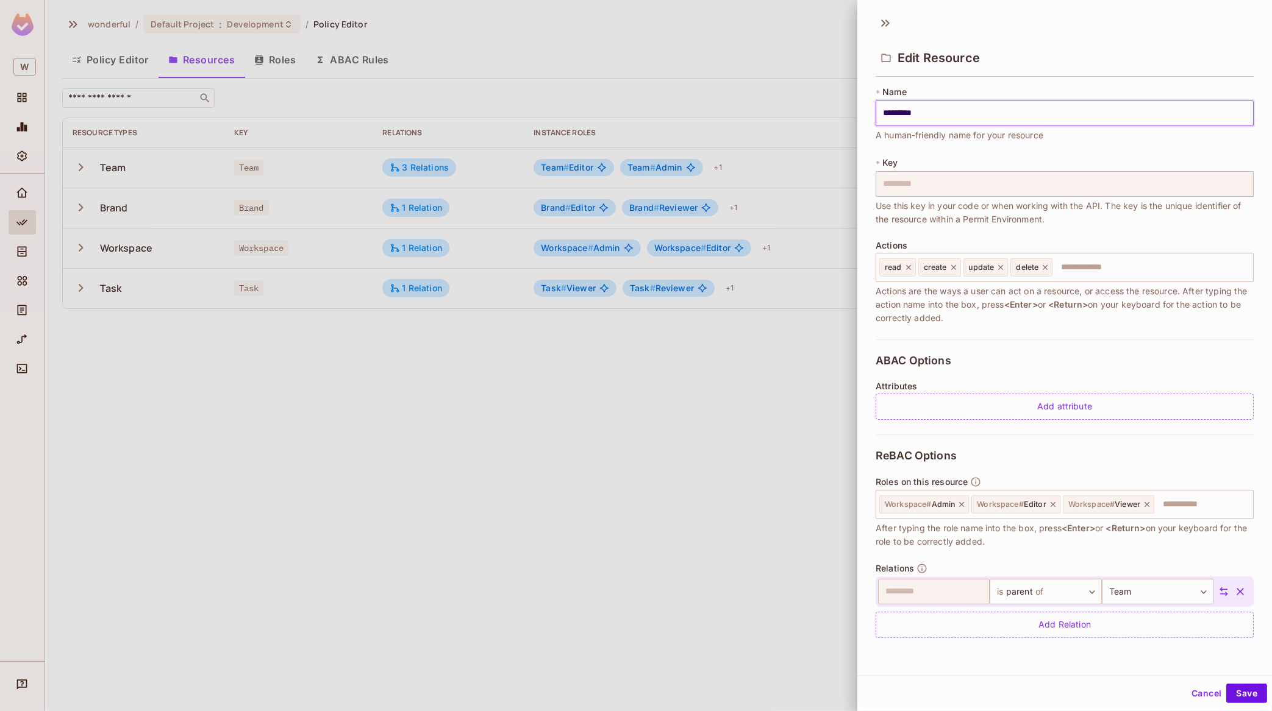
scroll to position [1, 0]
click at [763, 461] on div at bounding box center [636, 355] width 1272 height 711
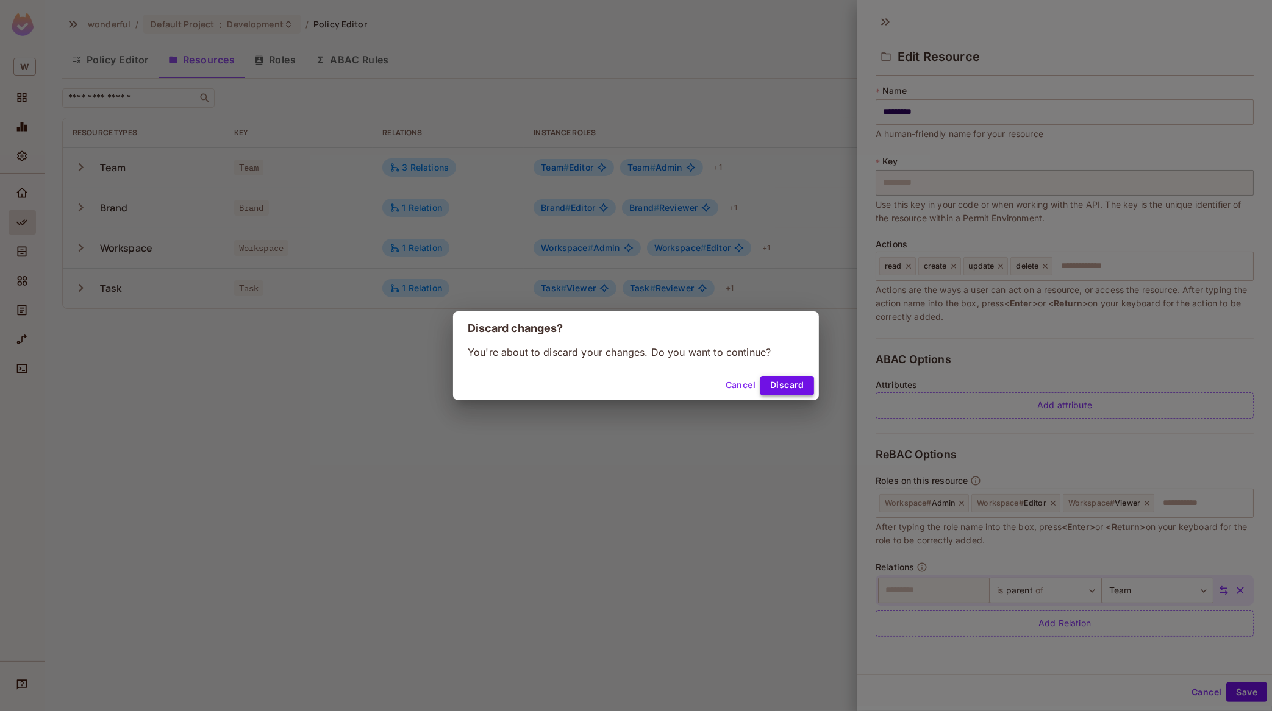
click at [798, 376] on button "Discard" at bounding box center [787, 386] width 54 height 20
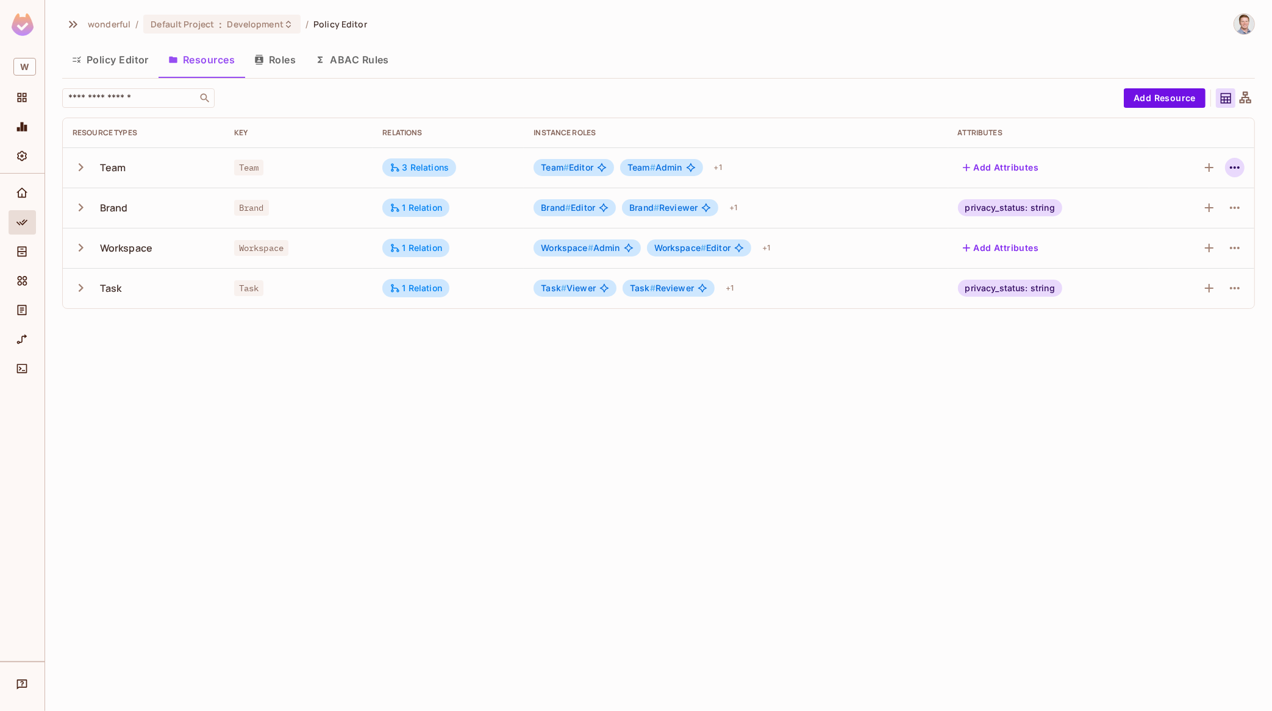
click at [1017, 166] on icon "button" at bounding box center [1234, 167] width 15 height 15
click at [1017, 214] on div "Edit Resource" at bounding box center [1181, 216] width 57 height 12
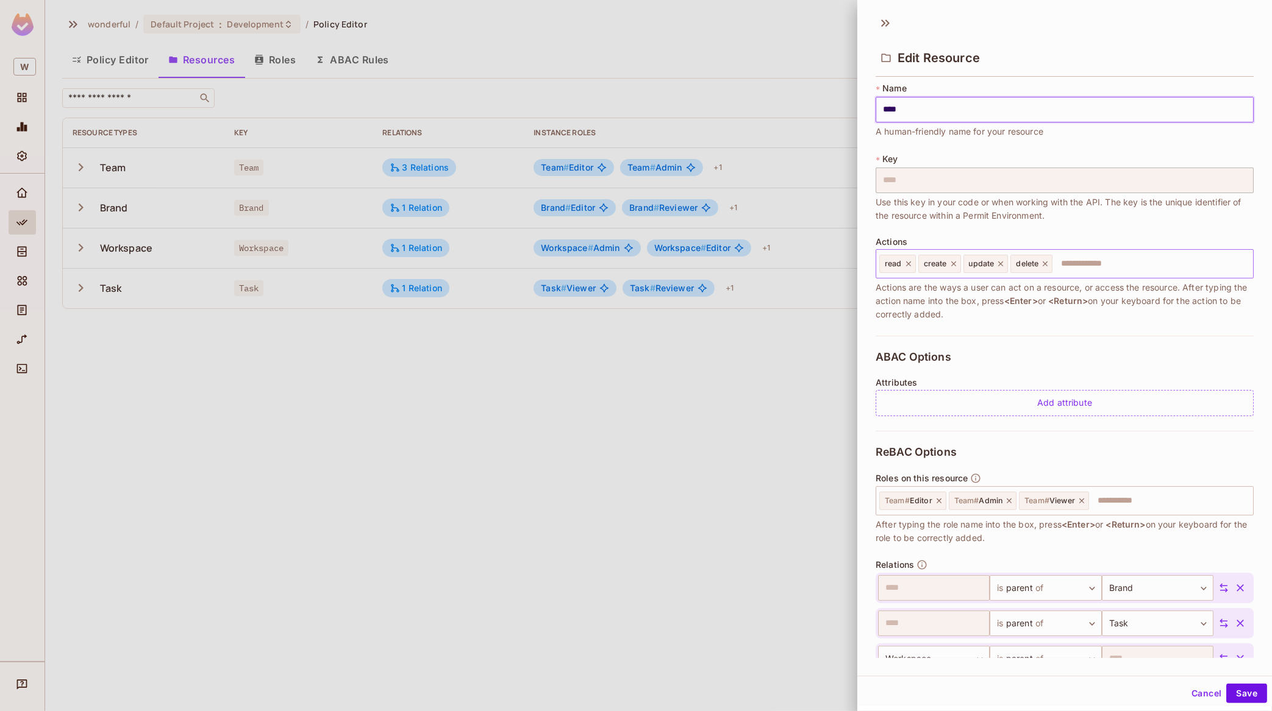
scroll to position [0, 0]
click at [731, 399] on div at bounding box center [636, 355] width 1272 height 711
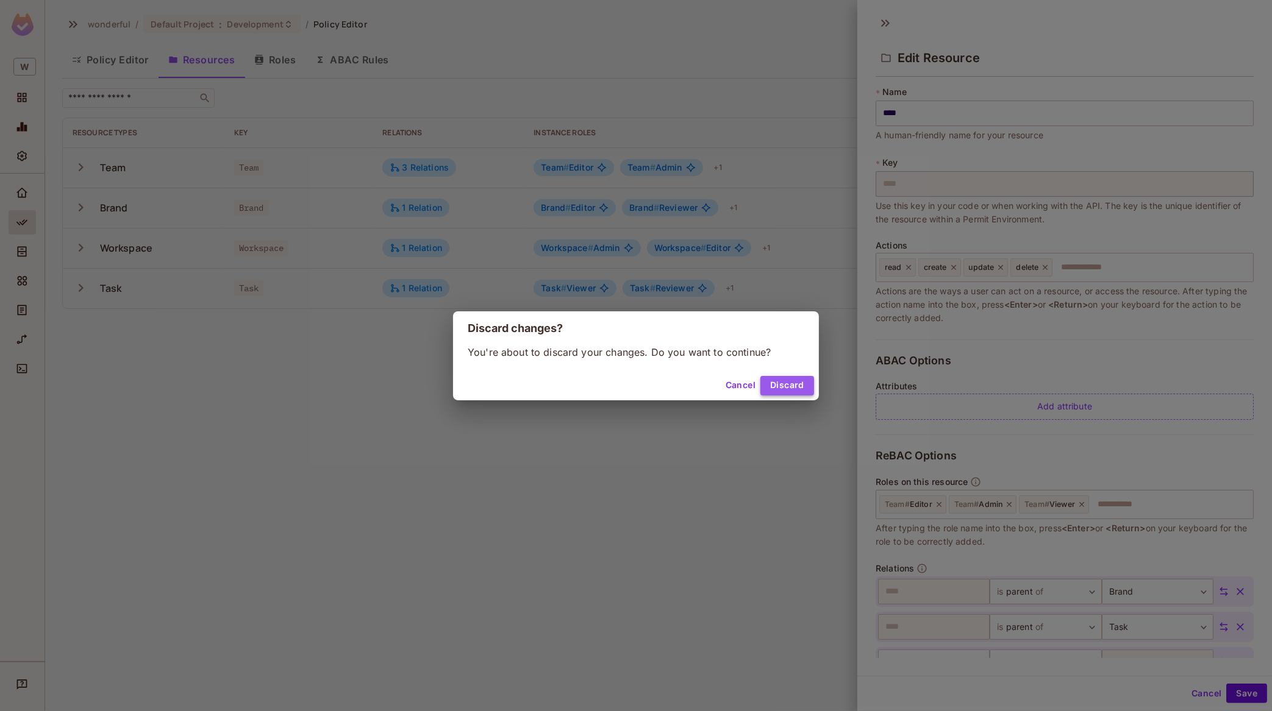
click at [786, 385] on button "Discard" at bounding box center [787, 386] width 54 height 20
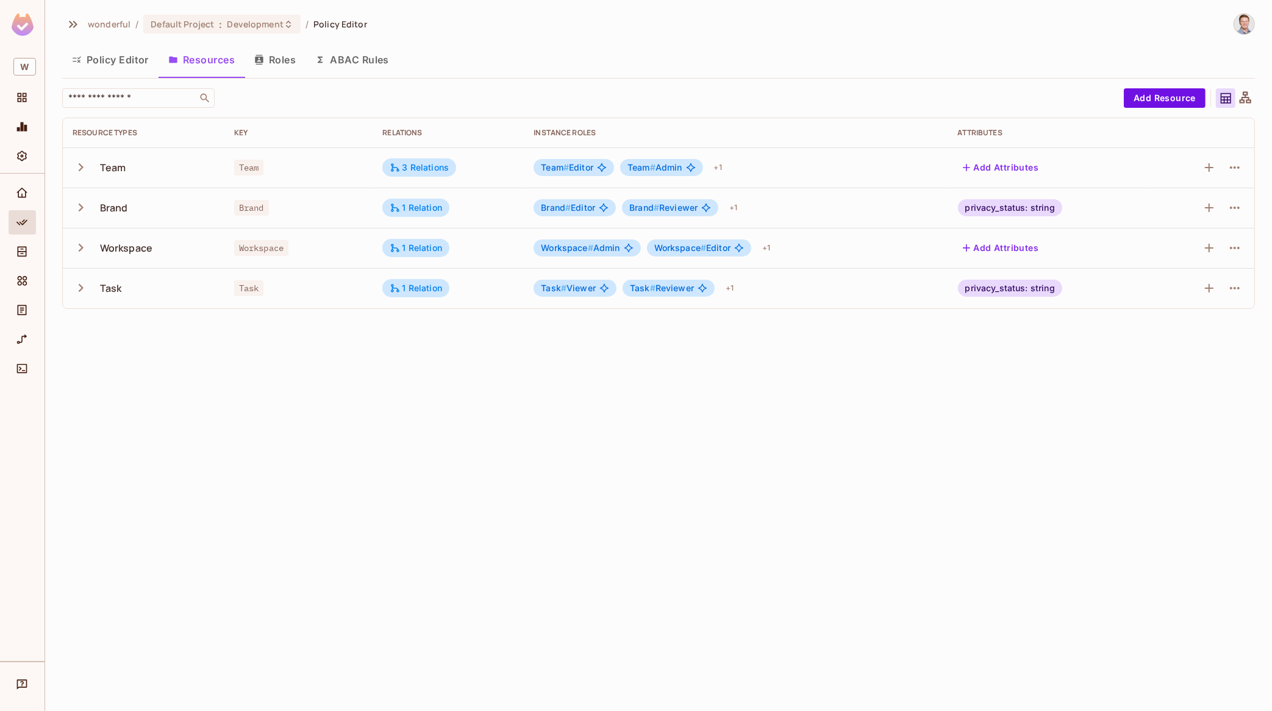
click at [368, 60] on button "ABAC Rules" at bounding box center [351, 59] width 93 height 30
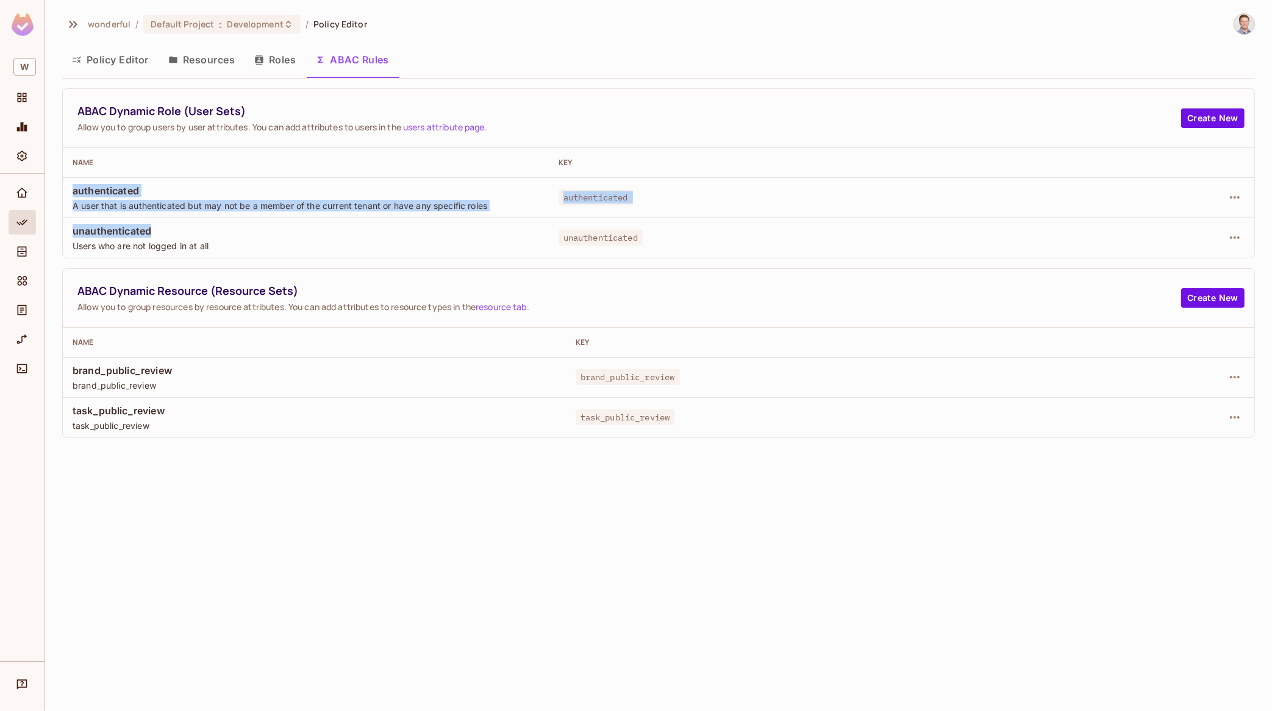
drag, startPoint x: 157, startPoint y: 232, endPoint x: 75, endPoint y: 183, distance: 95.7
click at [75, 183] on tbody "authenticated A user that is authenticated but may not be a member of the curre…" at bounding box center [658, 217] width 1191 height 80
click at [174, 185] on span "authenticated" at bounding box center [306, 190] width 466 height 13
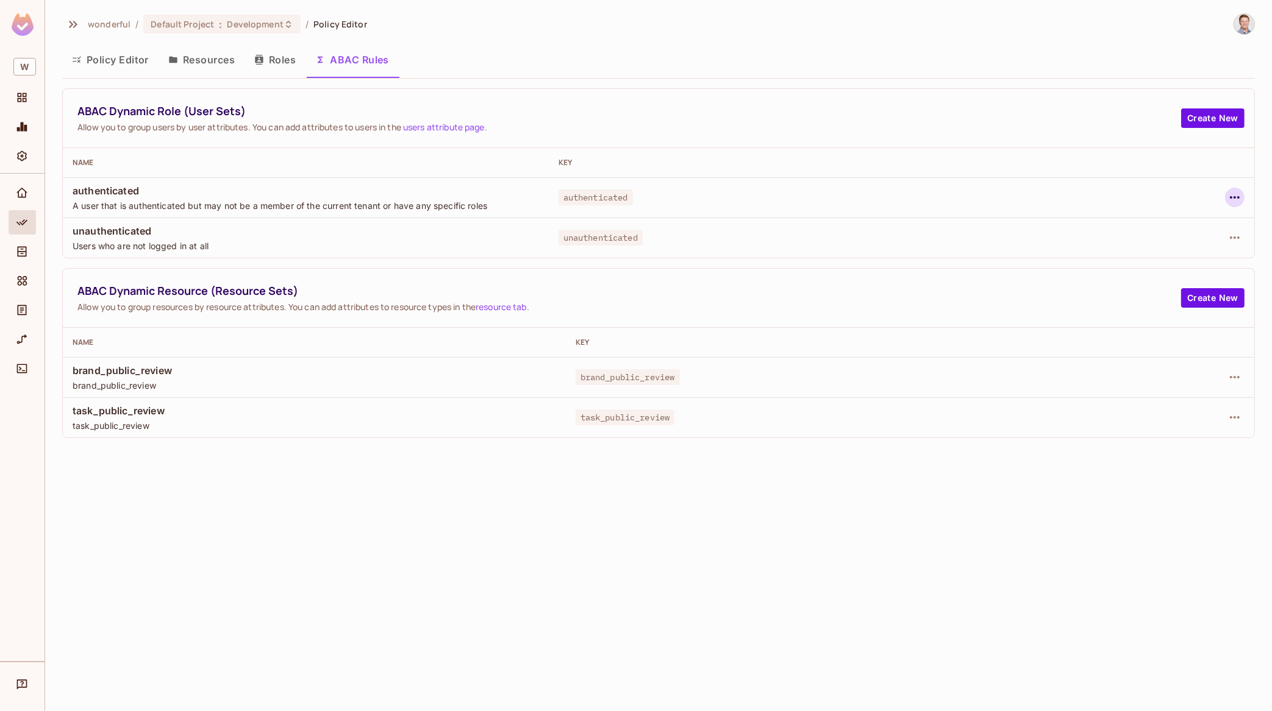
click at [1017, 196] on icon "button" at bounding box center [1234, 197] width 15 height 15
click at [1017, 229] on div "Edit Dynamic Role (User Set)" at bounding box center [1150, 226] width 119 height 12
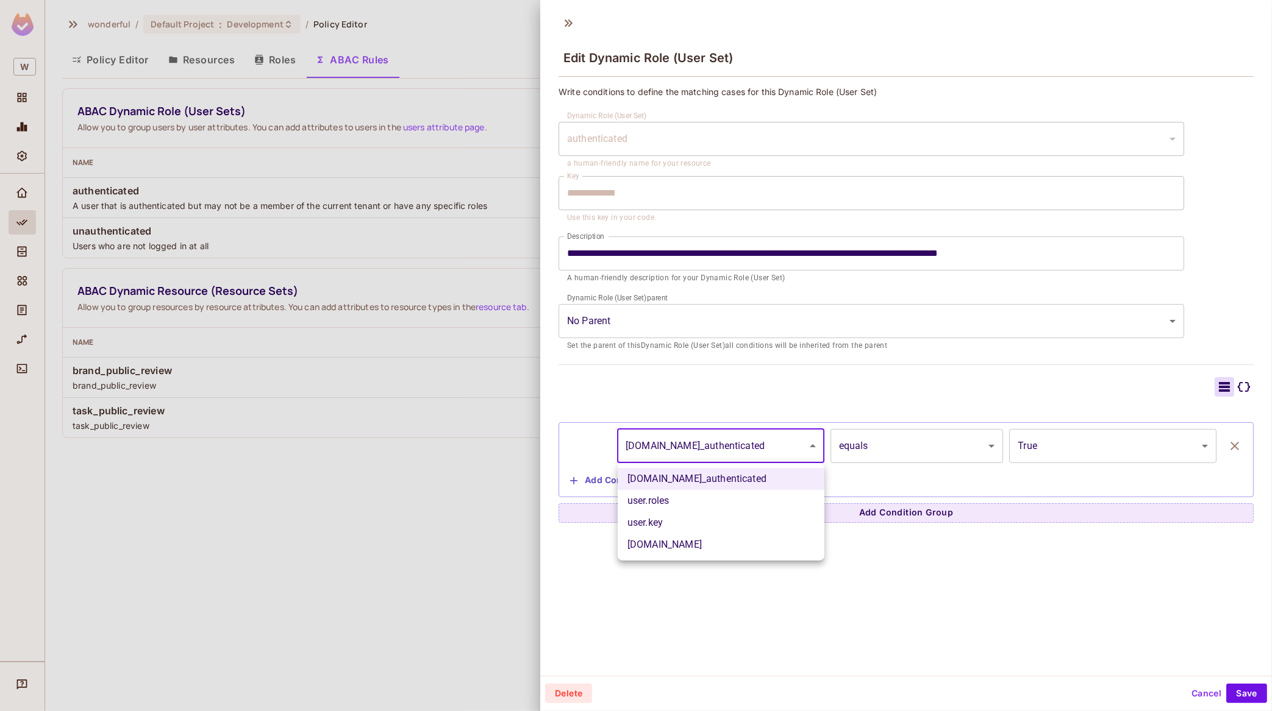
click at [755, 447] on body "**********" at bounding box center [636, 355] width 1272 height 711
click at [999, 569] on div at bounding box center [636, 355] width 1272 height 711
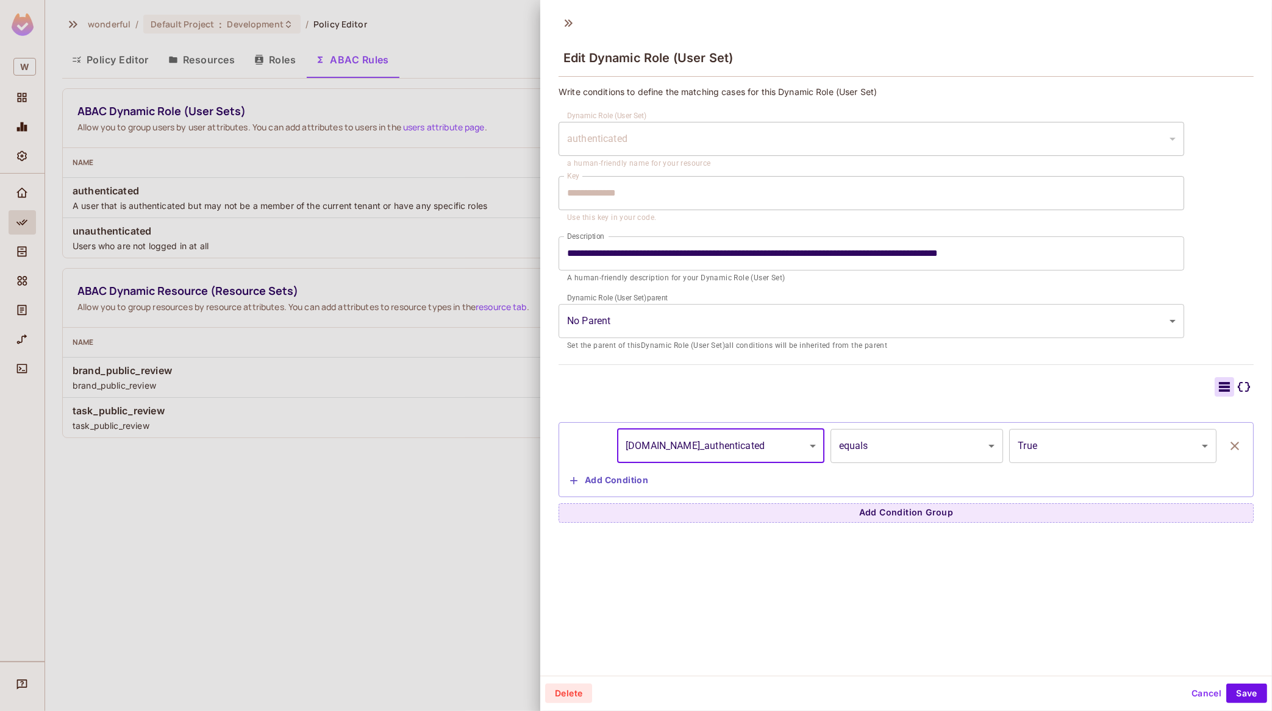
click at [397, 249] on div at bounding box center [636, 355] width 1272 height 711
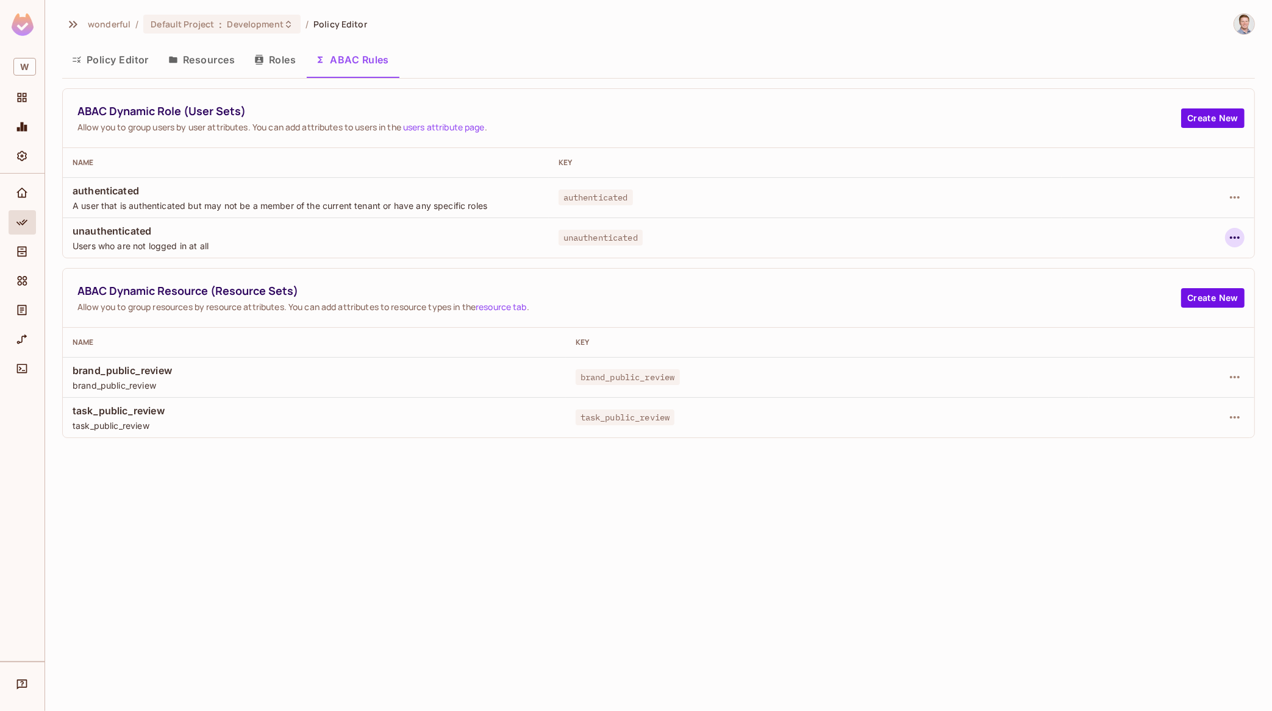
click at [1017, 231] on button "button" at bounding box center [1235, 238] width 20 height 20
click at [1017, 255] on li "Edit Dynamic Role (User Set)" at bounding box center [1145, 266] width 177 height 27
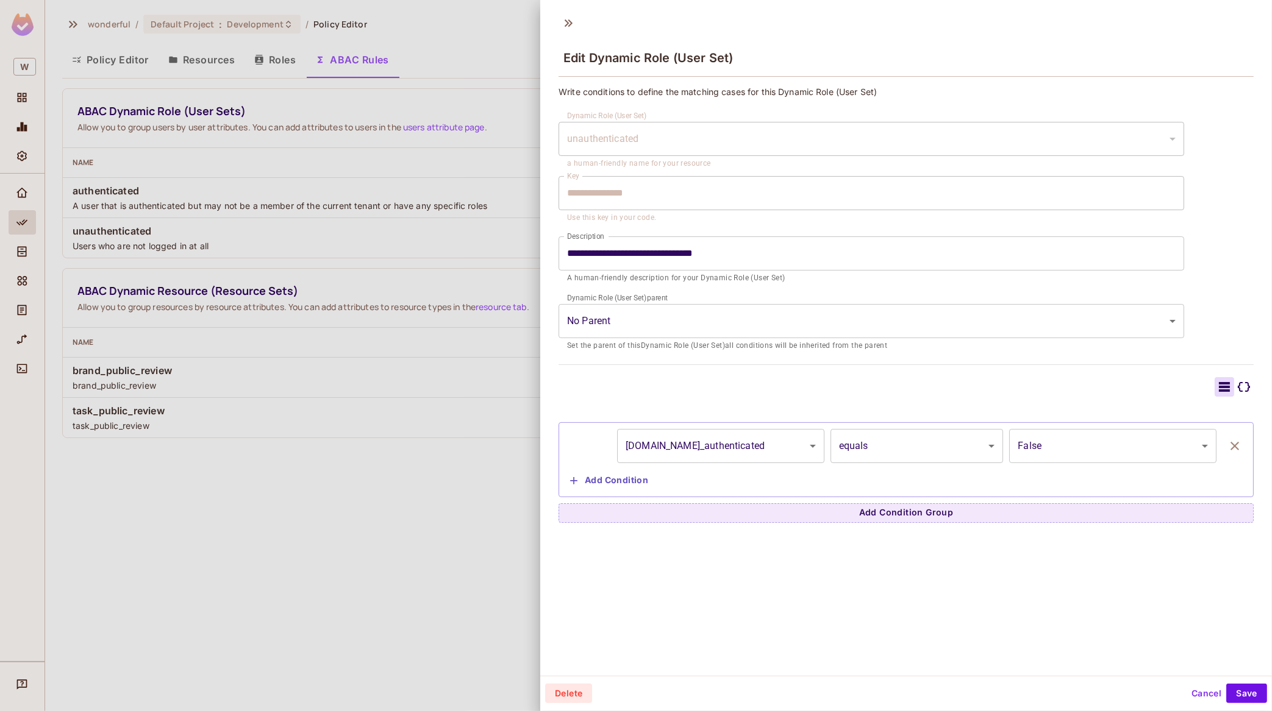
click at [527, 258] on div at bounding box center [636, 355] width 1272 height 711
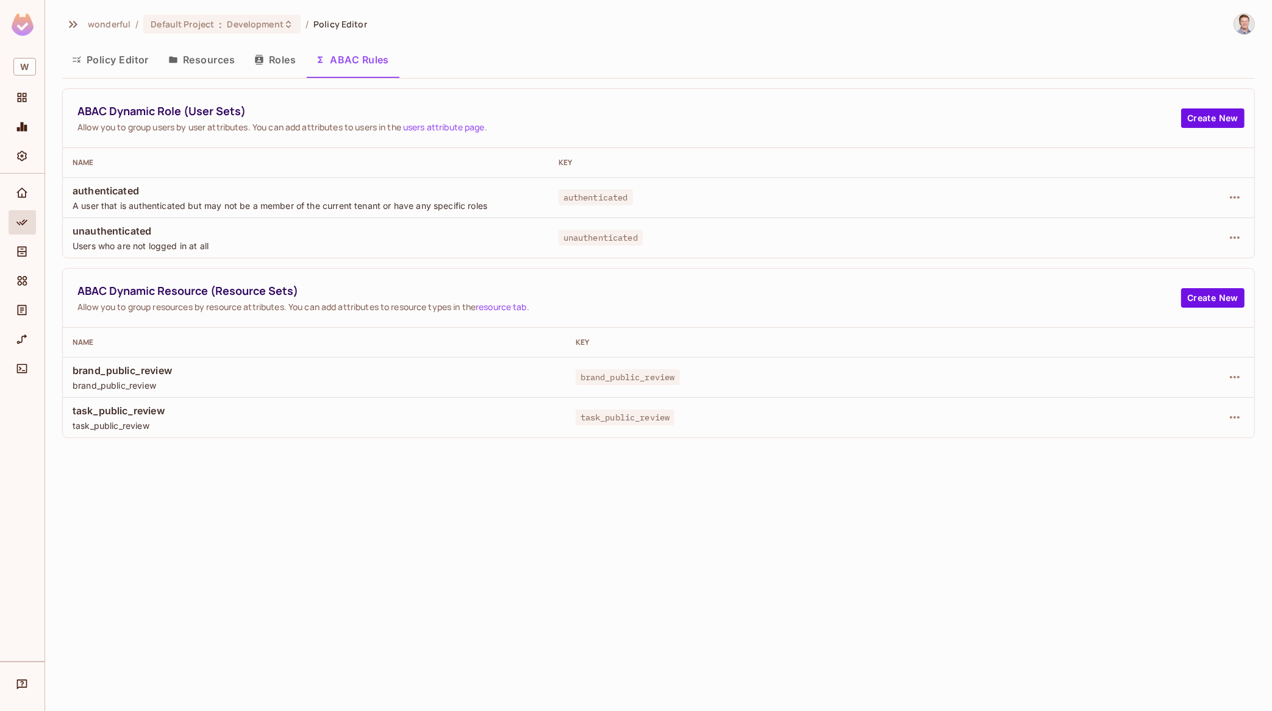
click at [123, 227] on span "unauthenticated" at bounding box center [306, 230] width 466 height 13
click at [285, 287] on span "ABAC Dynamic Resource (Resource Sets)" at bounding box center [628, 290] width 1103 height 15
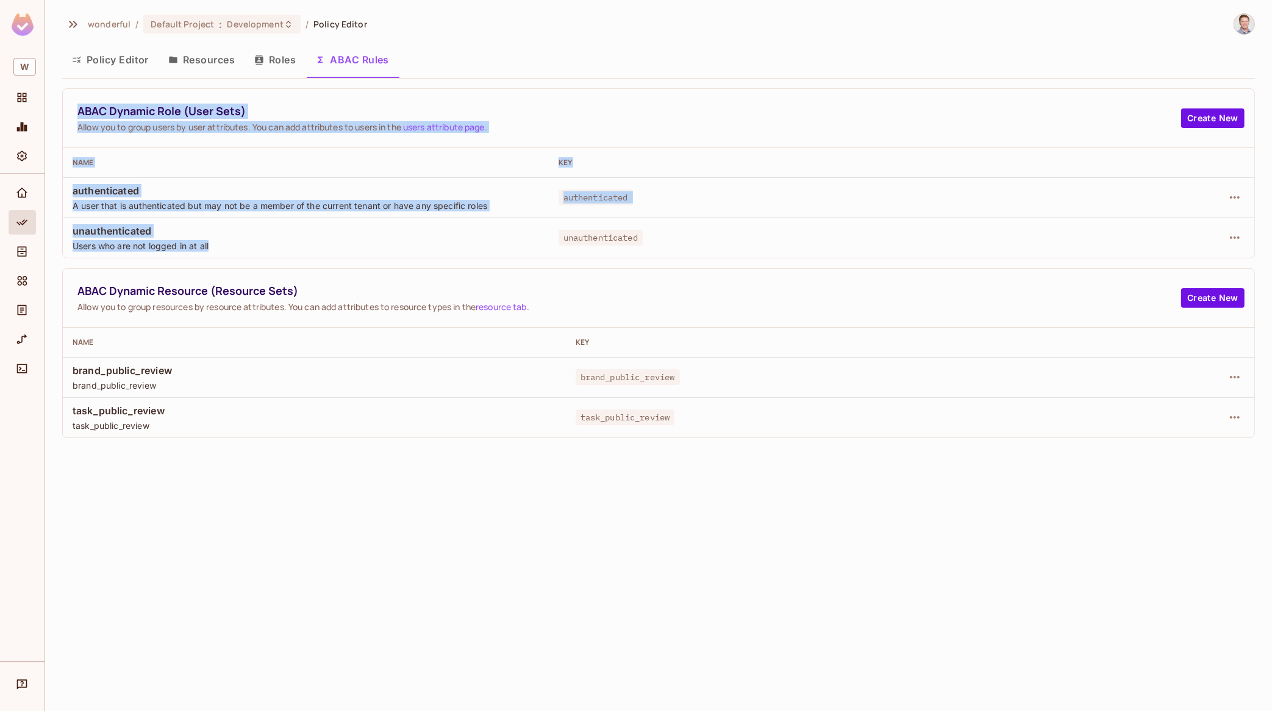
drag, startPoint x: 79, startPoint y: 112, endPoint x: 295, endPoint y: 244, distance: 253.6
click at [295, 244] on div "ABAC Dynamic Role (User Sets) Allow you to group users by user attributes. You …" at bounding box center [658, 173] width 1192 height 170
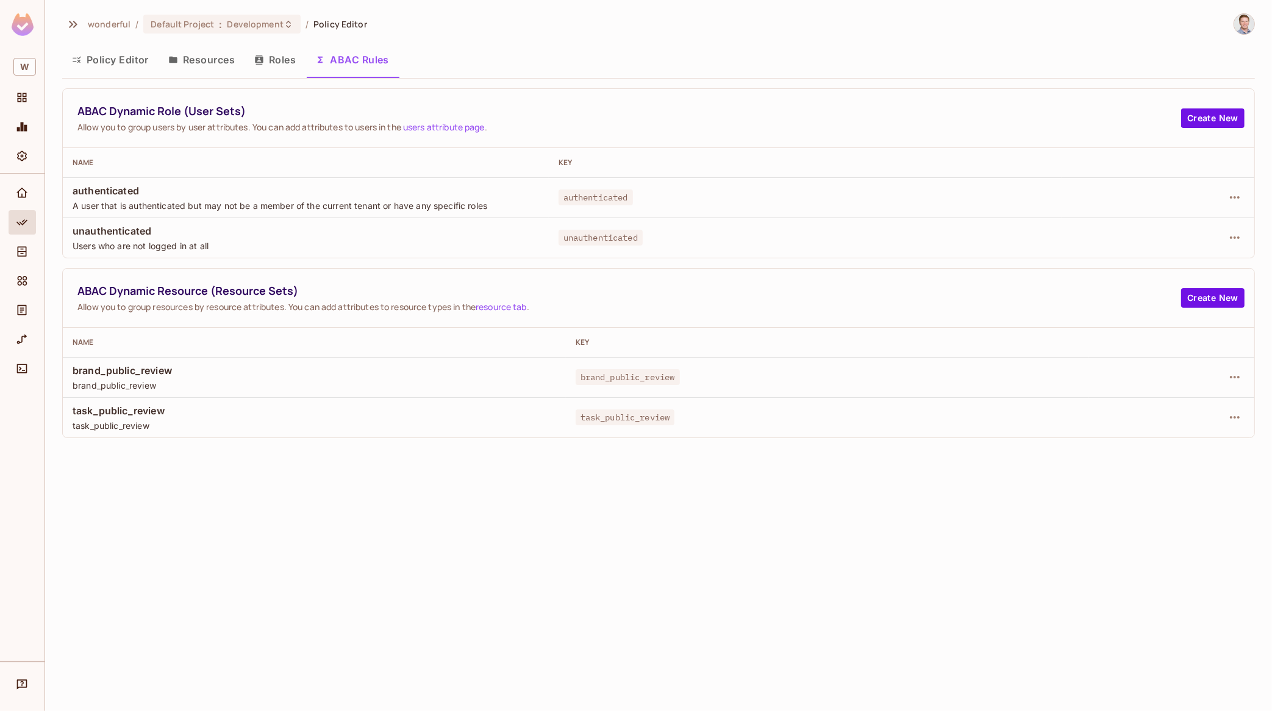
click at [201, 293] on span "ABAC Dynamic Resource (Resource Sets)" at bounding box center [628, 290] width 1103 height 15
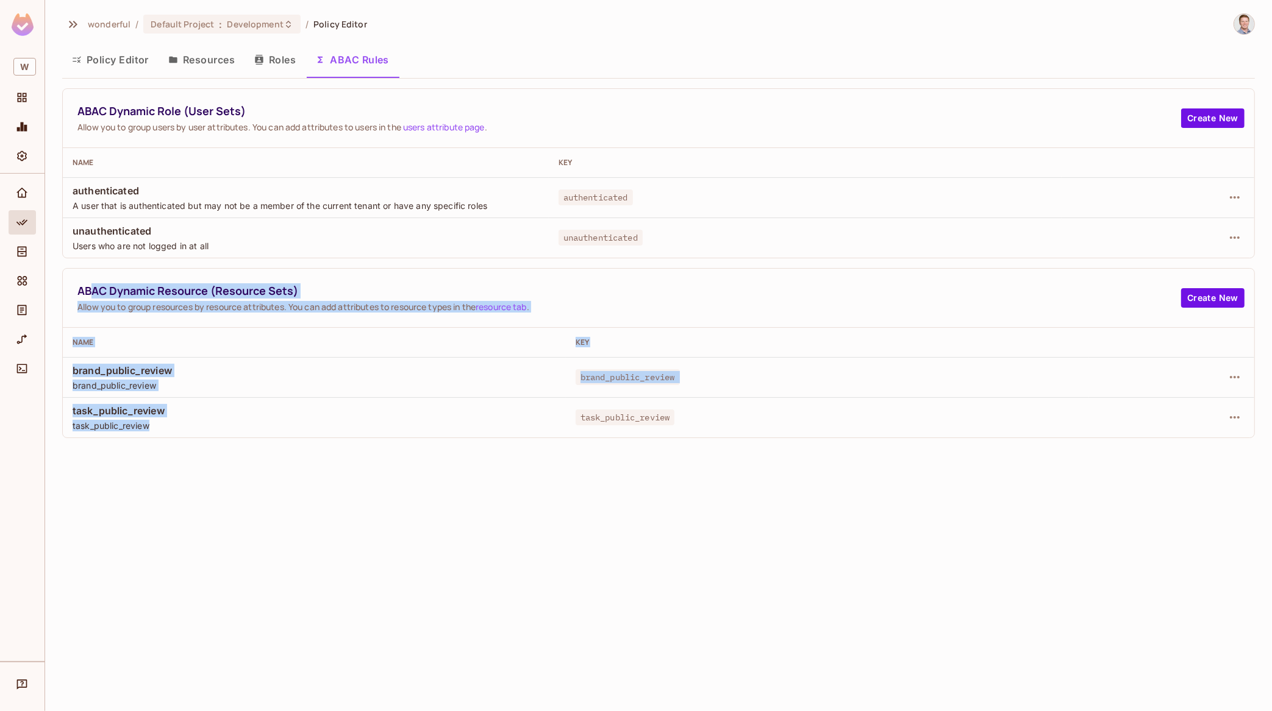
drag, startPoint x: 91, startPoint y: 290, endPoint x: 340, endPoint y: 418, distance: 278.9
click at [340, 418] on div "ABAC Dynamic Resource (Resource Sets) Allow you to group resources by resource …" at bounding box center [658, 353] width 1192 height 170
click at [363, 379] on div "brand_public_review brand_public_review" at bounding box center [314, 377] width 483 height 27
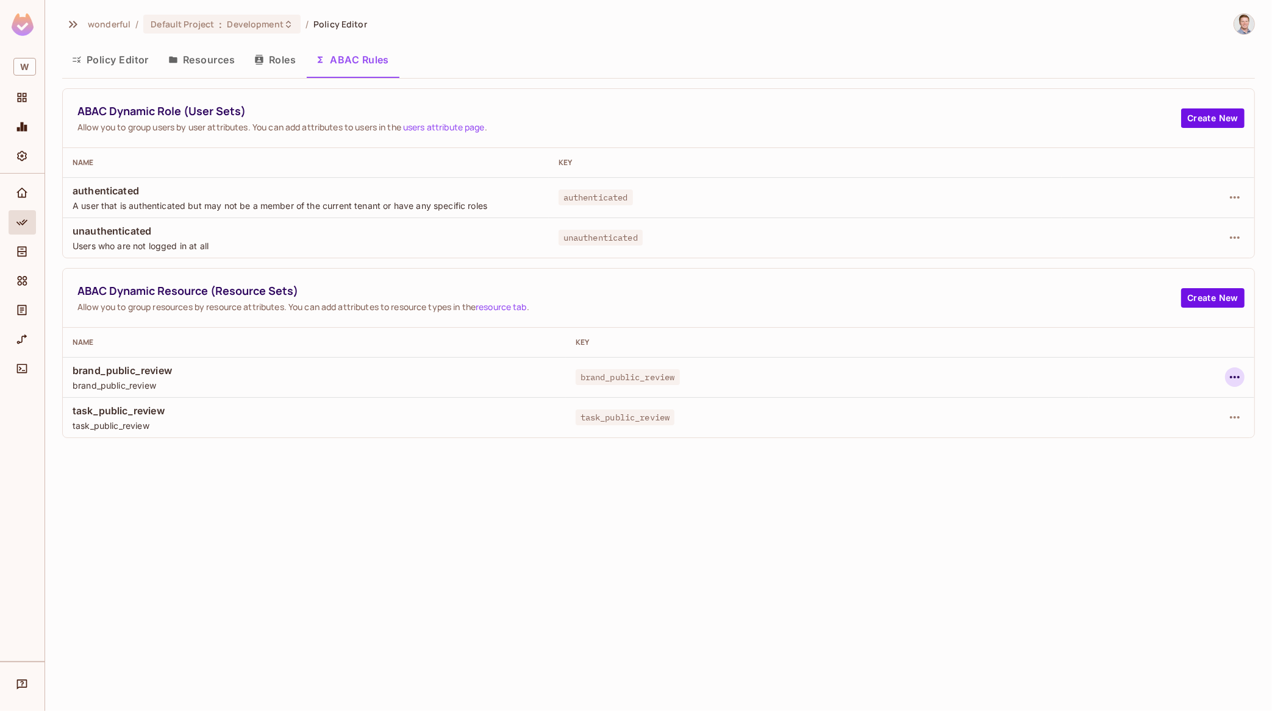
click at [1017, 371] on icon "button" at bounding box center [1234, 377] width 15 height 15
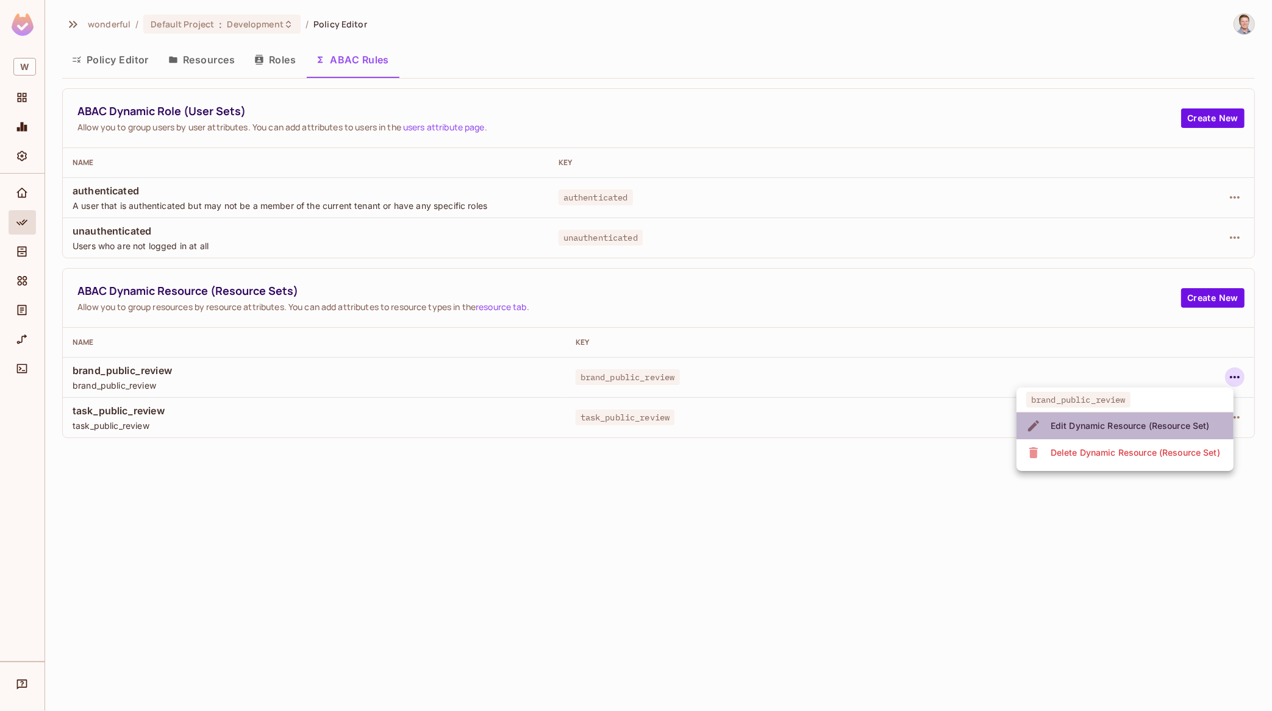
click at [1017, 418] on span "Edit Dynamic Resource (Resource Set)" at bounding box center [1130, 426] width 166 height 20
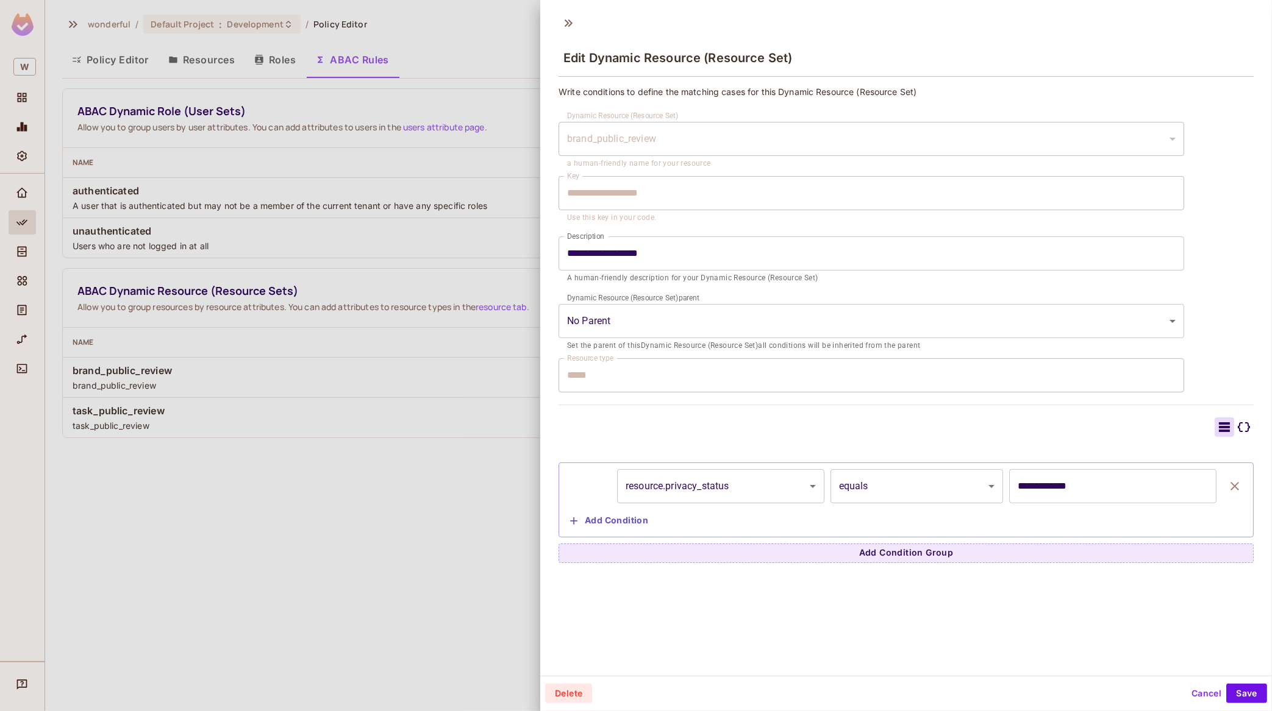
scroll to position [1, 0]
click at [193, 371] on div at bounding box center [636, 355] width 1272 height 711
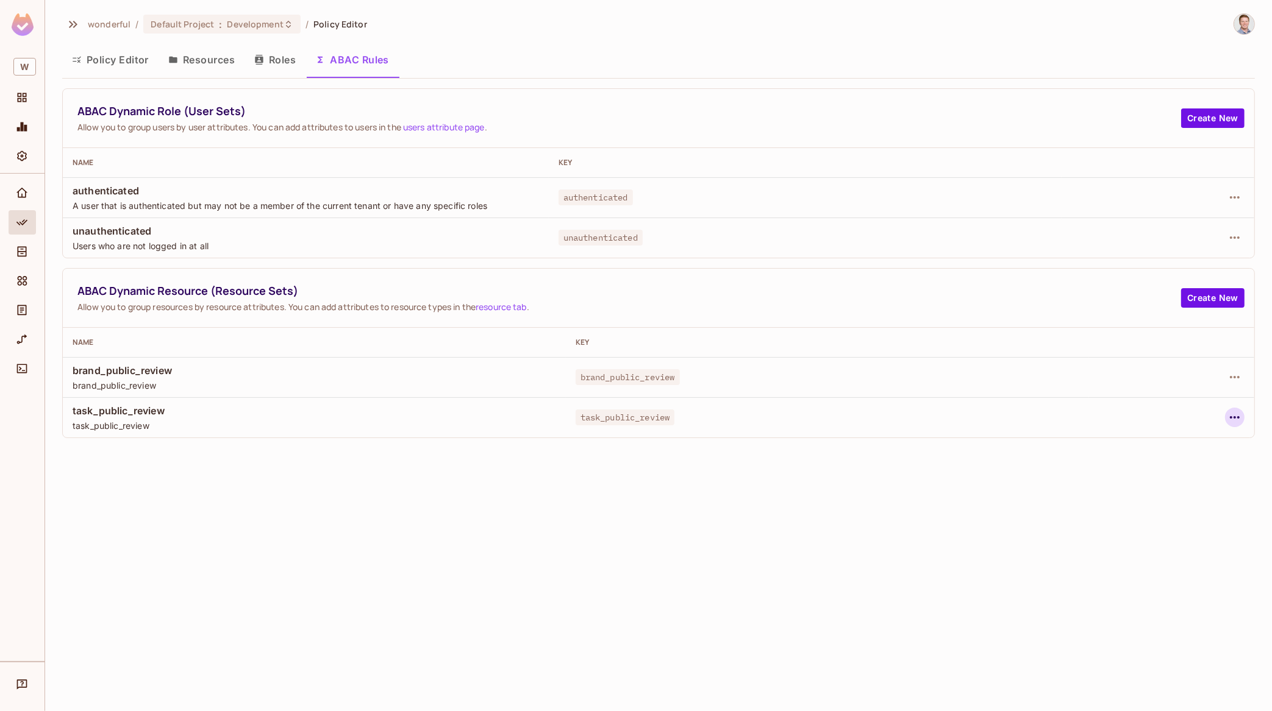
click at [1017, 420] on icon "button" at bounding box center [1234, 417] width 15 height 15
click at [1017, 464] on div "Edit Dynamic Resource (Resource Set)" at bounding box center [1129, 467] width 159 height 12
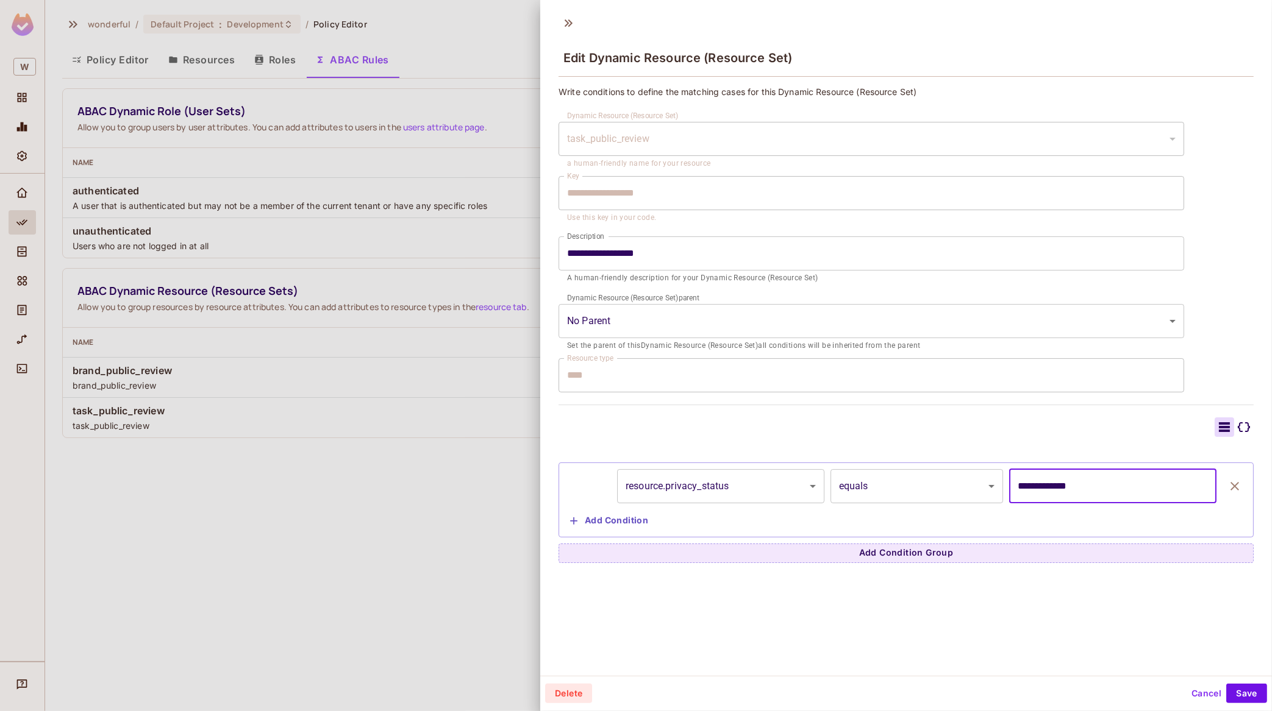
drag, startPoint x: 1080, startPoint y: 488, endPoint x: 998, endPoint y: 486, distance: 81.1
click at [998, 486] on div "**********" at bounding box center [905, 486] width 681 height 34
click at [354, 533] on div at bounding box center [636, 355] width 1272 height 711
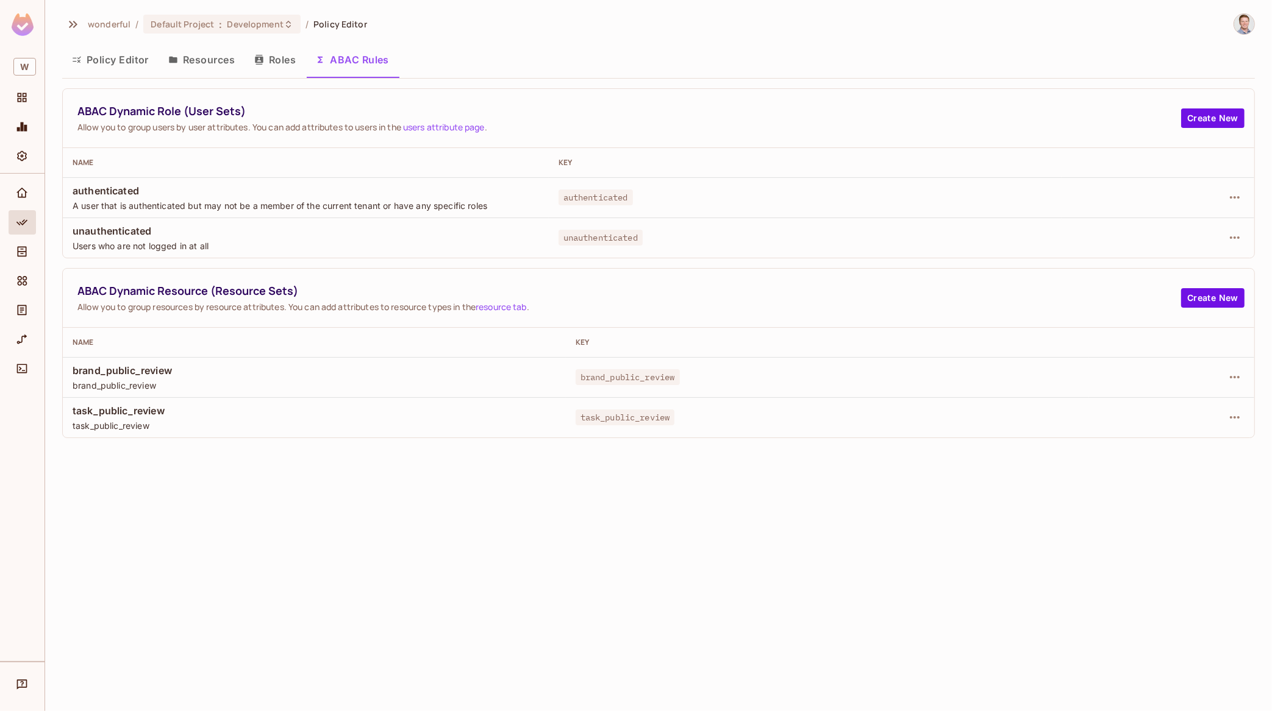
click at [209, 378] on div "brand_public_review brand_public_review" at bounding box center [314, 377] width 483 height 27
drag, startPoint x: 171, startPoint y: 374, endPoint x: 68, endPoint y: 374, distance: 103.6
click at [68, 374] on td "brand_public_review brand_public_review" at bounding box center [314, 377] width 503 height 40
drag, startPoint x: 154, startPoint y: 233, endPoint x: 65, endPoint y: 233, distance: 88.4
click at [65, 233] on td "unauthenticated Users who are not logged in at all" at bounding box center [306, 238] width 486 height 40
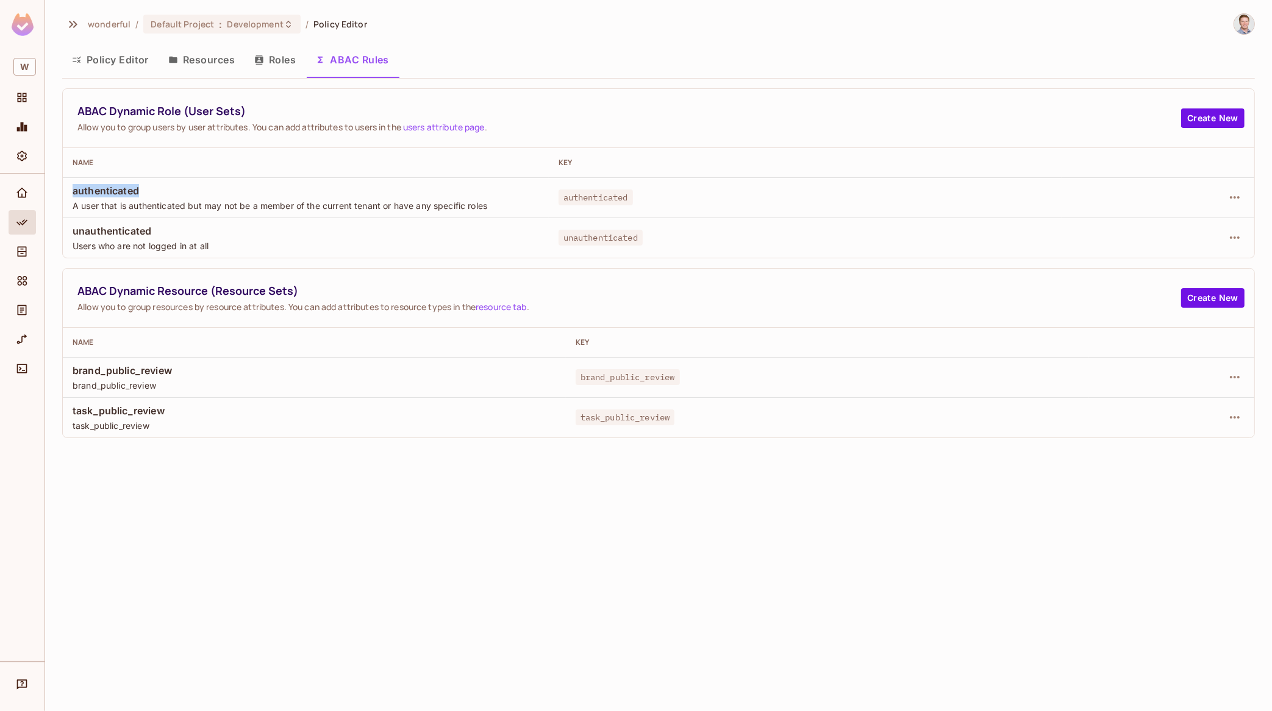
drag, startPoint x: 144, startPoint y: 190, endPoint x: 73, endPoint y: 187, distance: 72.0
click at [73, 187] on span "authenticated" at bounding box center [306, 190] width 466 height 13
click at [525, 71] on div "Policy Editor Resources Roles ABAC Rules" at bounding box center [658, 59] width 1192 height 30
click at [118, 60] on button "Policy Editor" at bounding box center [110, 59] width 96 height 30
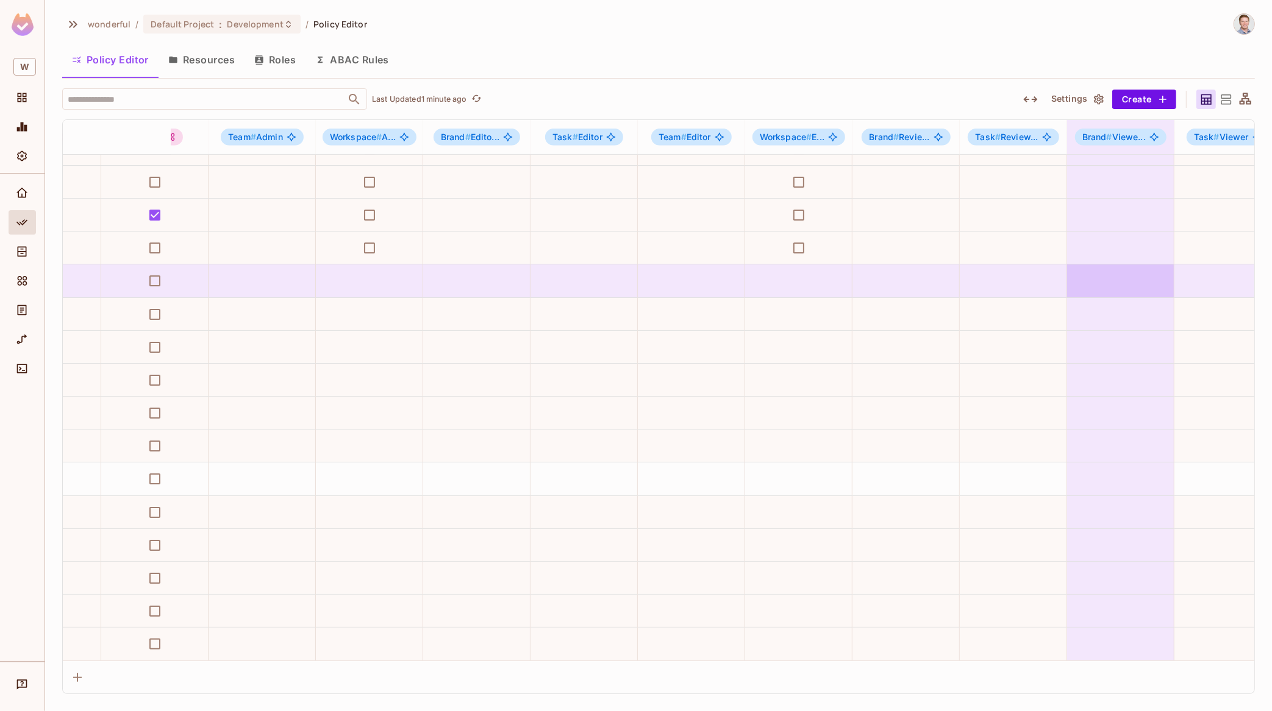
scroll to position [617, 0]
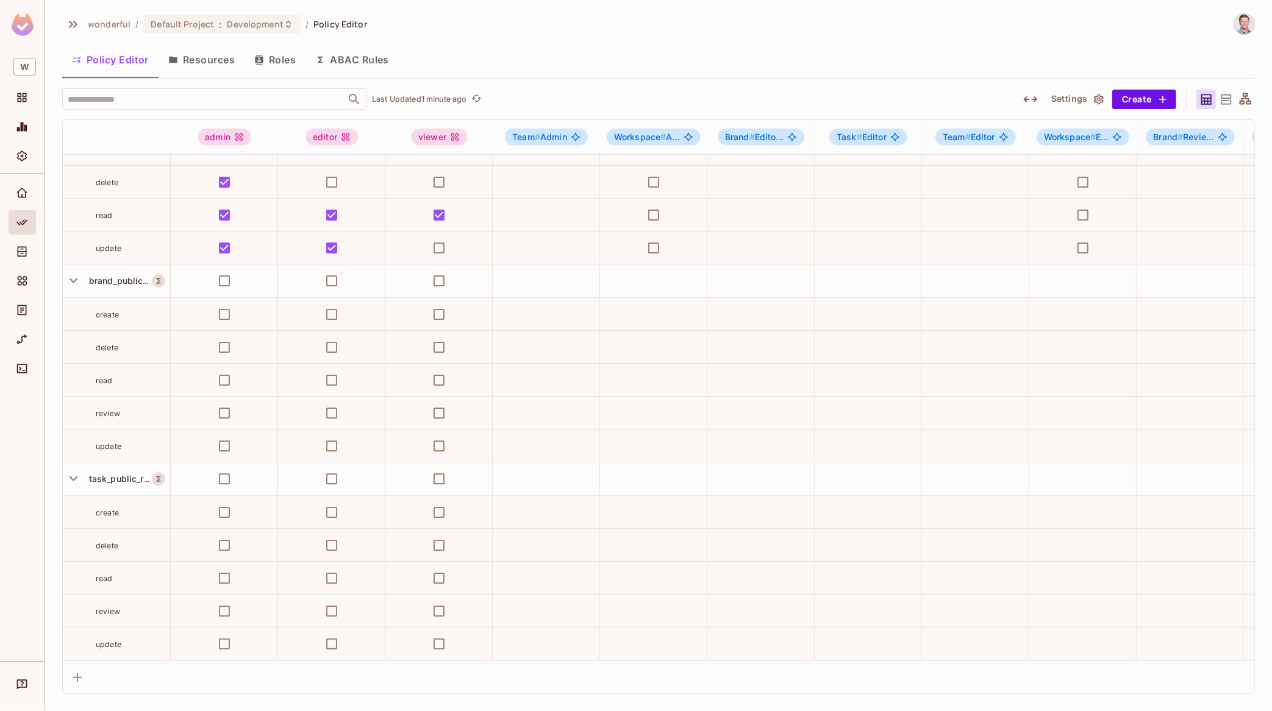
click at [569, 45] on div "Policy Editor Resources Roles ABAC Rules" at bounding box center [658, 59] width 1192 height 30
